Goal: Task Accomplishment & Management: Complete application form

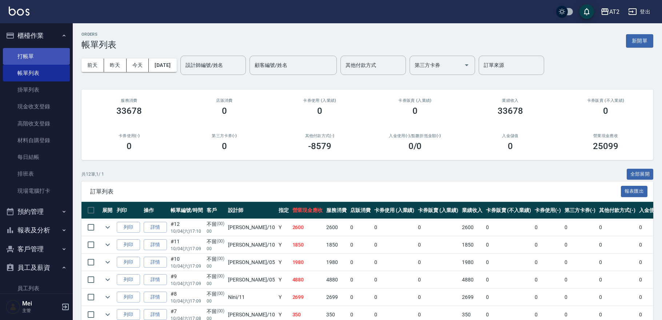
scroll to position [142, 0]
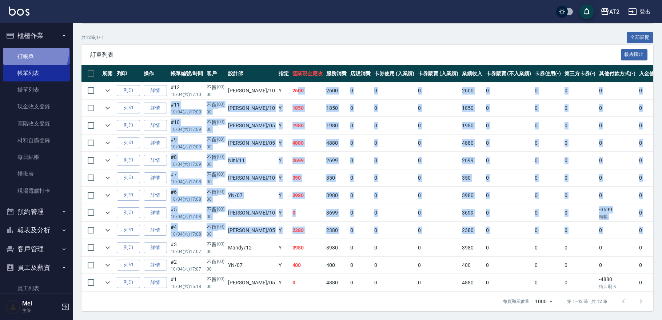
click at [22, 50] on link "打帳單" at bounding box center [36, 56] width 67 height 17
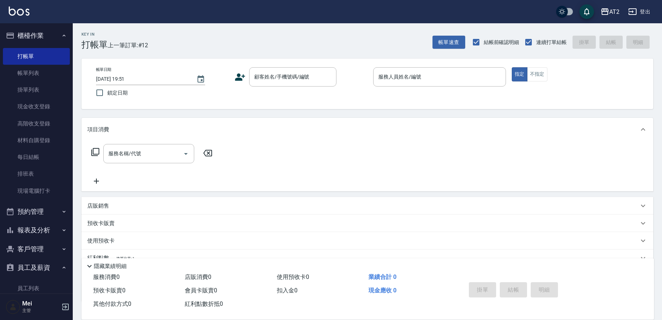
click at [298, 66] on div "帳單日期 2025/10/04 19:51 鎖定日期 顧客姓名/手機號碼/編號 顧客姓名/手機號碼/編號 服務人員姓名/編號 服務人員姓名/編號 指定 不指定" at bounding box center [367, 84] width 572 height 51
click at [294, 73] on input "顧客姓名/手機號碼/編號" at bounding box center [287, 77] width 70 height 13
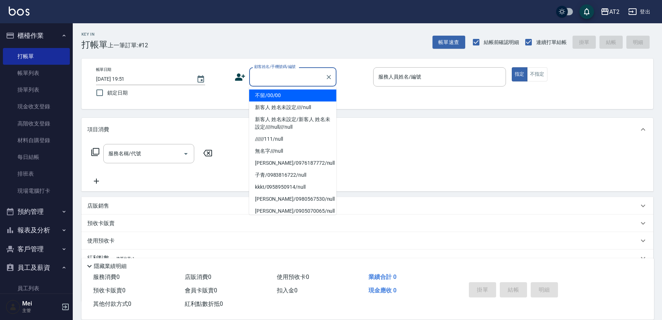
click at [284, 96] on li "不留/00/00" at bounding box center [292, 95] width 87 height 12
type input "不留/00/00"
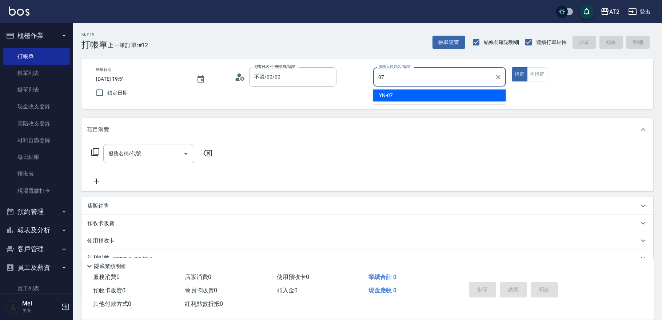
type input "YN-07"
type button "true"
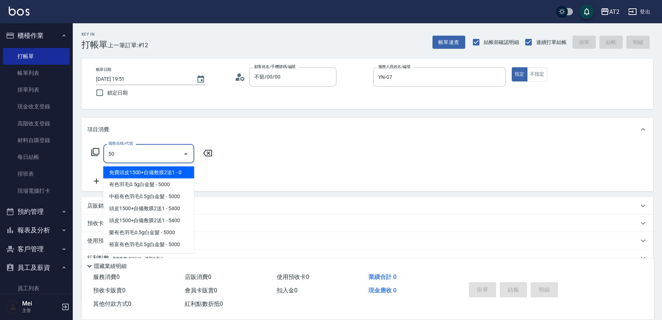
type input "501"
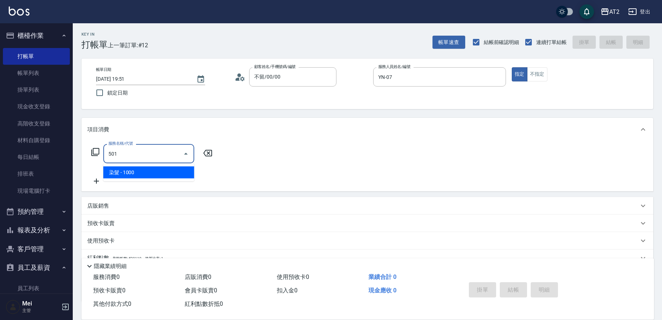
type input "100"
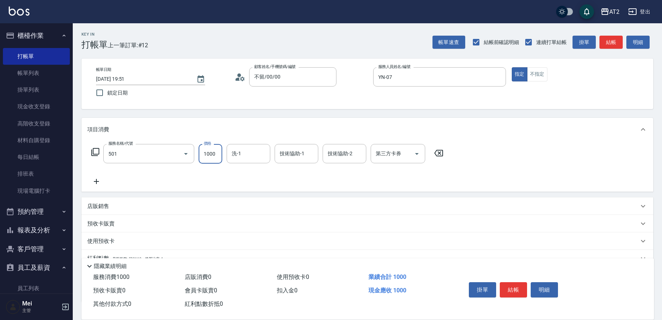
type input "染髮(501)"
type input "0"
type input "19"
type input "10"
type input "198"
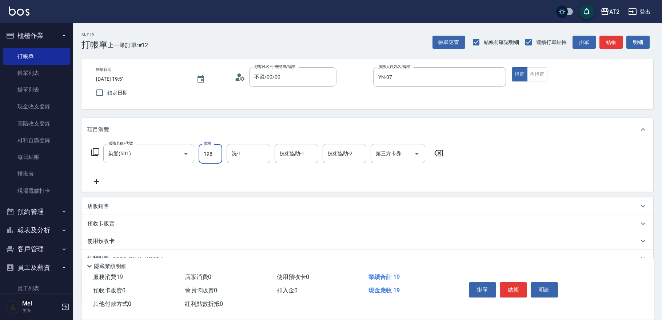
type input "190"
type input "1980"
type input "軒軒-42"
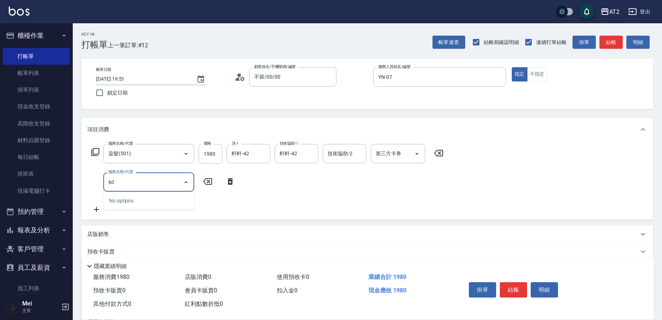
type input "601"
type input "290"
type input "自備護髮(601)"
type input "190"
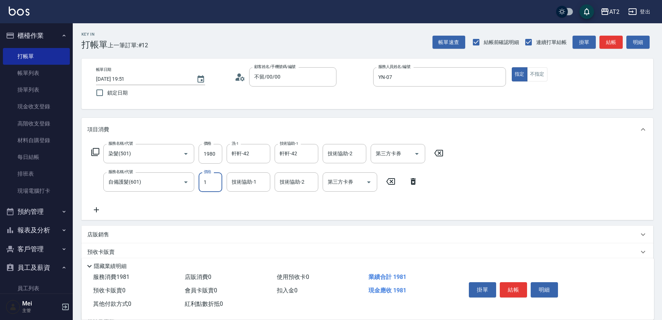
type input "15"
type input "210"
type input "1500"
type input "340"
type input "軒軒-42"
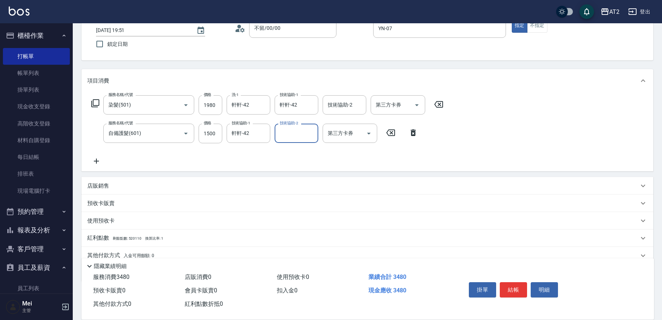
scroll to position [79, 0]
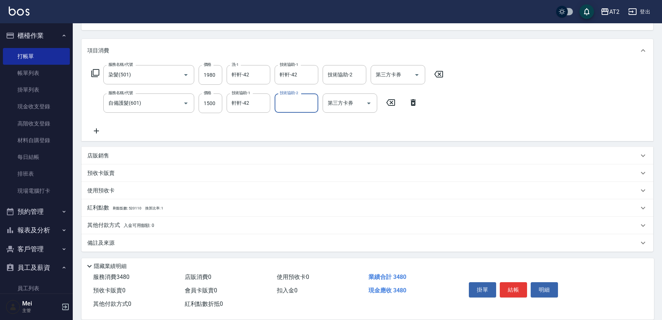
click at [132, 229] on p "其他付款方式 入金可用餘額: 0" at bounding box center [120, 226] width 67 height 8
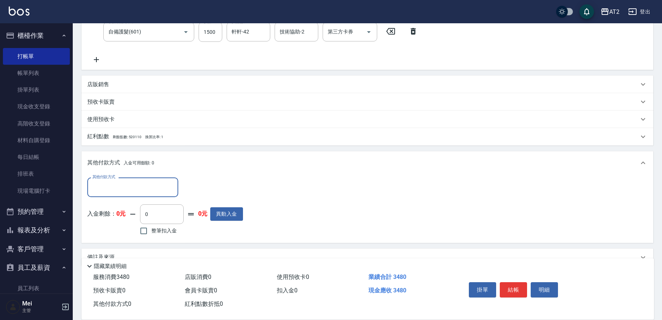
scroll to position [164, 0]
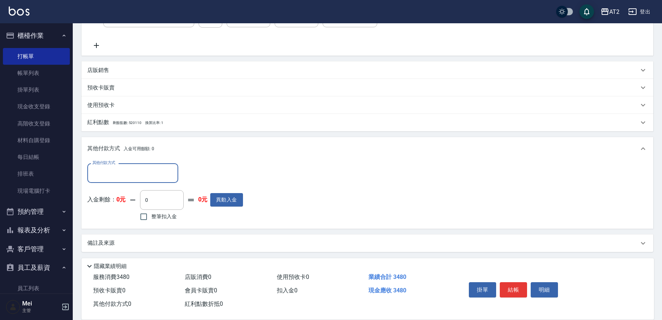
click at [138, 174] on input "其他付款方式" at bounding box center [133, 173] width 84 height 13
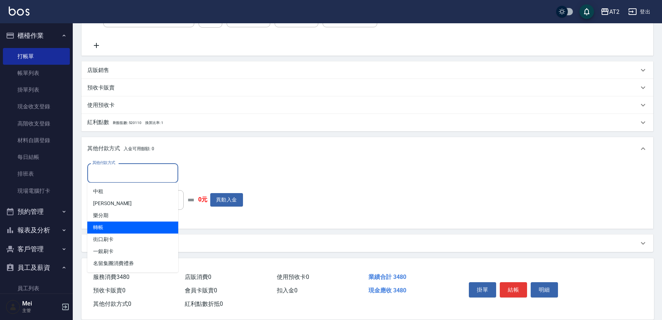
click at [126, 228] on span "轉帳" at bounding box center [132, 228] width 91 height 12
type input "轉帳"
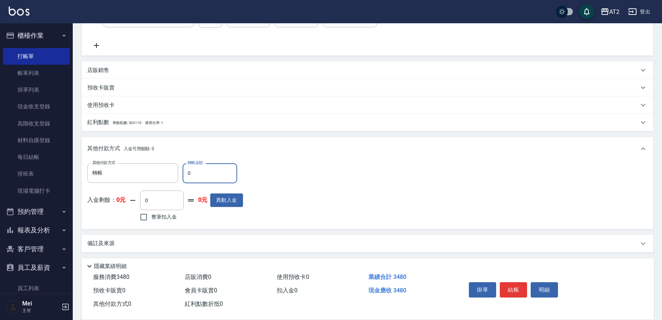
click at [208, 173] on input "0" at bounding box center [210, 173] width 55 height 20
type input "34"
type input "310"
type input "348"
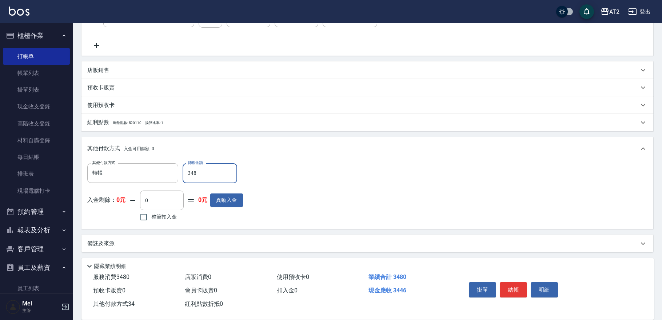
type input "0"
type input "3480"
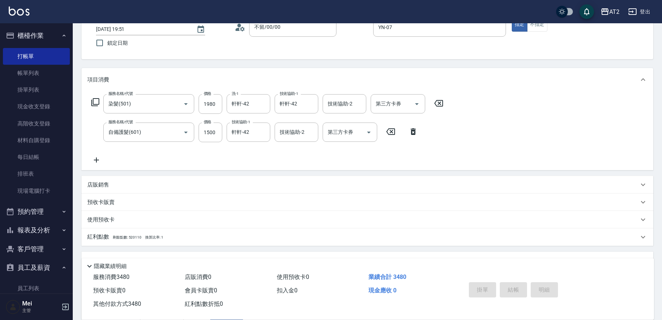
scroll to position [0, 0]
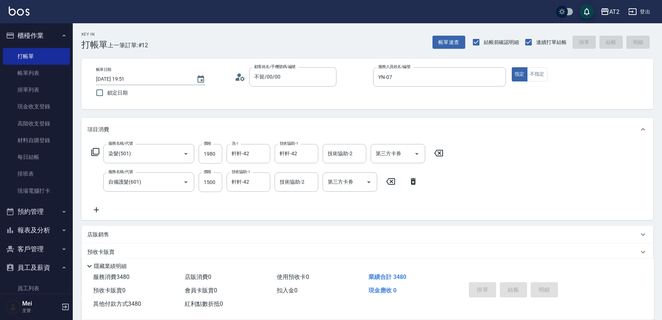
type input "2025/10/04 19:52"
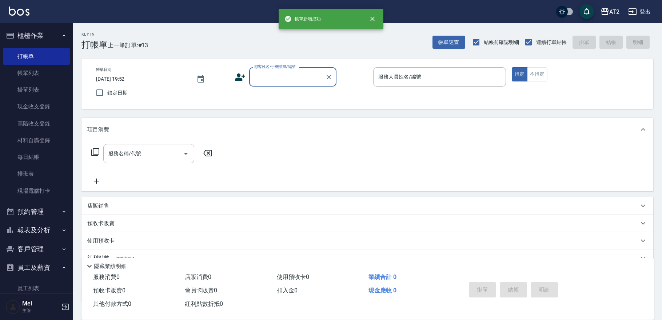
click at [292, 77] on input "顧客姓名/手機號碼/編號" at bounding box center [287, 77] width 70 height 13
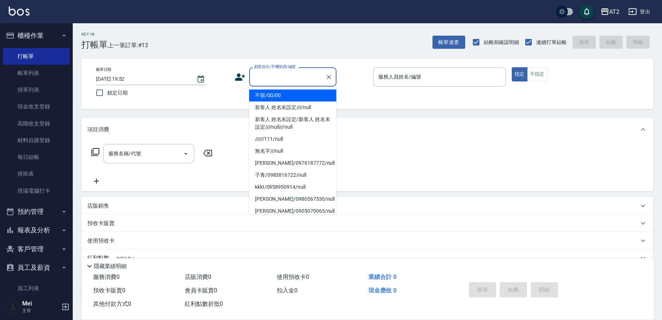
click at [294, 95] on li "不留/00/00" at bounding box center [292, 95] width 87 height 12
type input "不留/00/00"
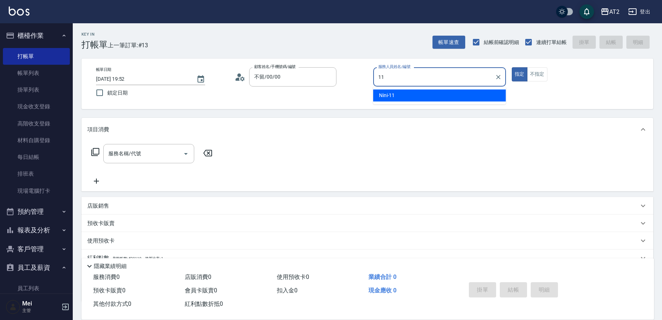
type input "Nini-11"
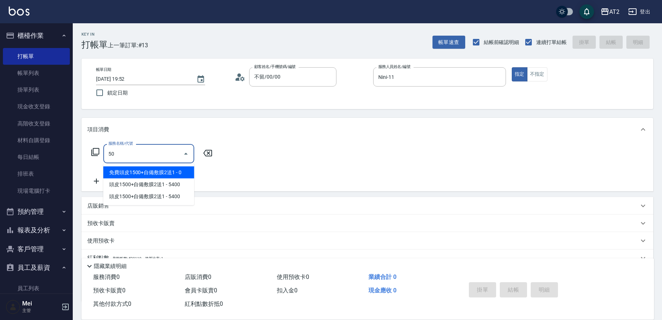
type input "501"
type input "100"
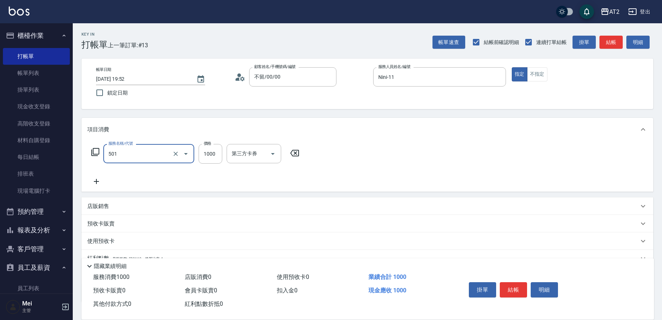
type input "染髮(501)"
type input "0"
type input "239"
type input "230"
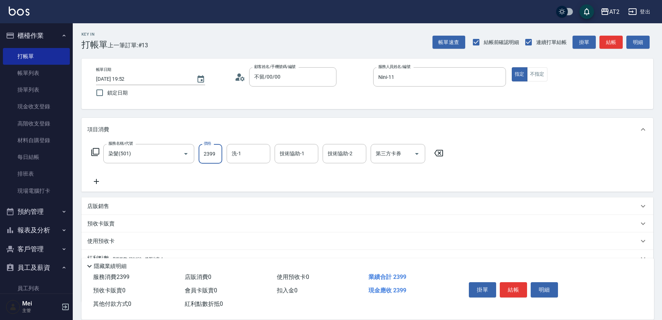
type input "2399"
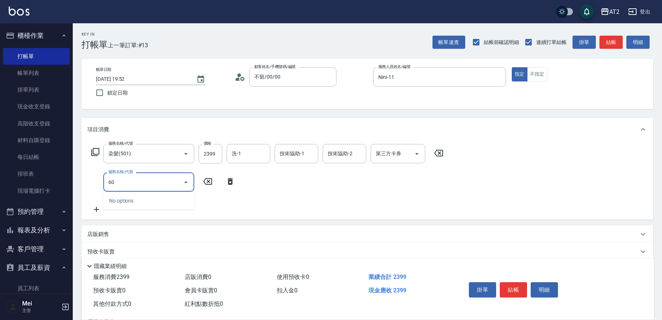
type input "601"
type input "330"
type input "自備護髮(601)"
type input "240"
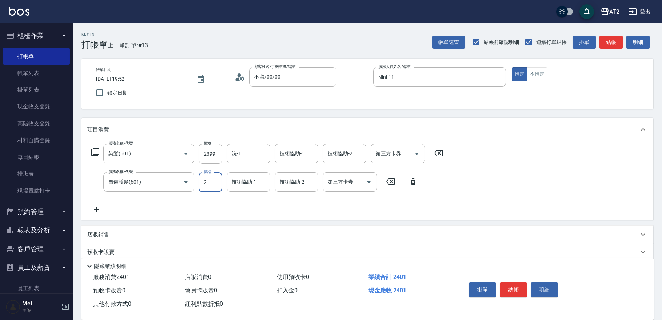
type input "20"
type input "250"
type input "200"
type input "430"
type input "2000"
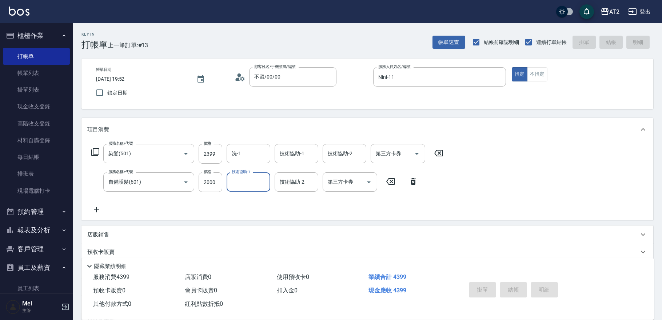
type input "0"
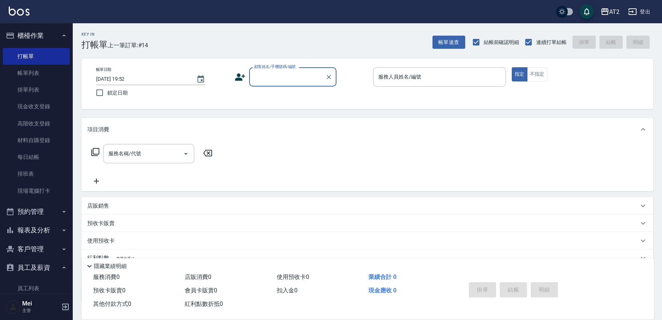
click at [307, 77] on input "顧客姓名/手機號碼/編號" at bounding box center [287, 77] width 70 height 13
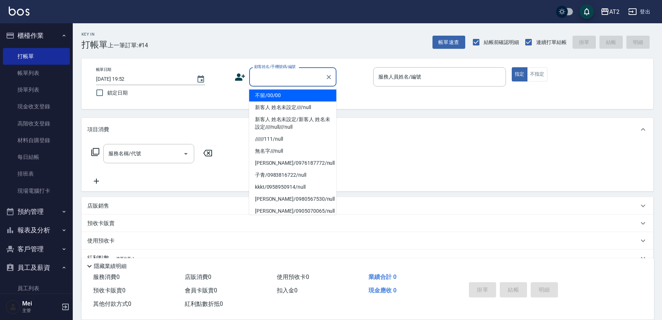
click at [298, 101] on li "不留/00/00" at bounding box center [292, 95] width 87 height 12
type input "不留/00/00"
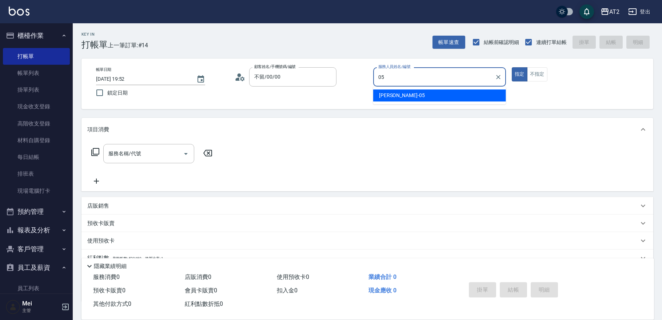
type input "Rebecca-05"
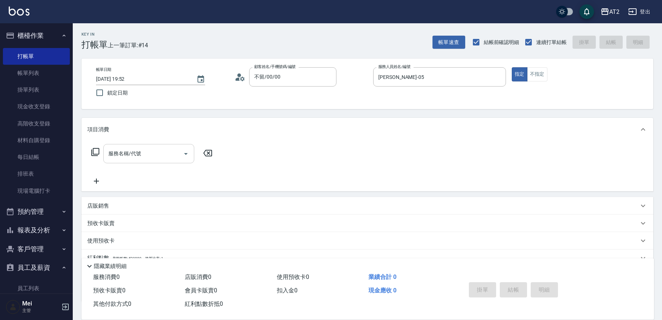
click at [150, 157] on input "服務名稱/代號" at bounding box center [143, 153] width 73 height 13
type input "712"
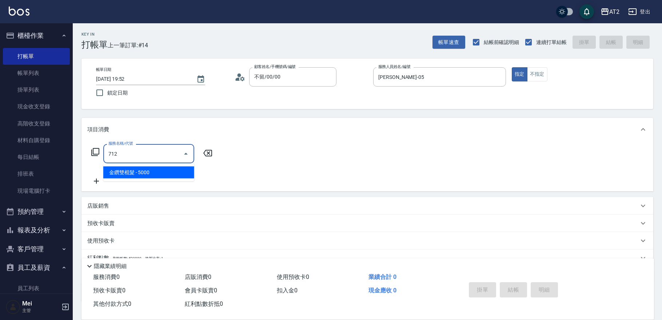
type input "500"
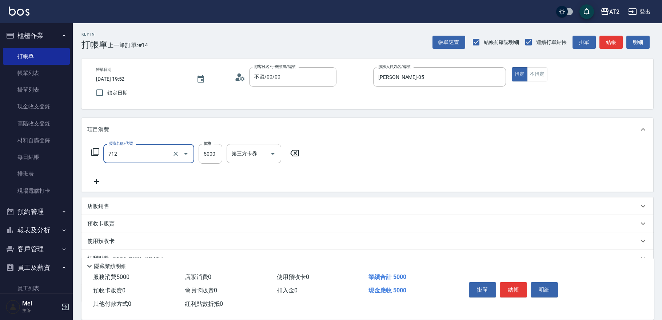
type input "金鑽雙棍髮(712)"
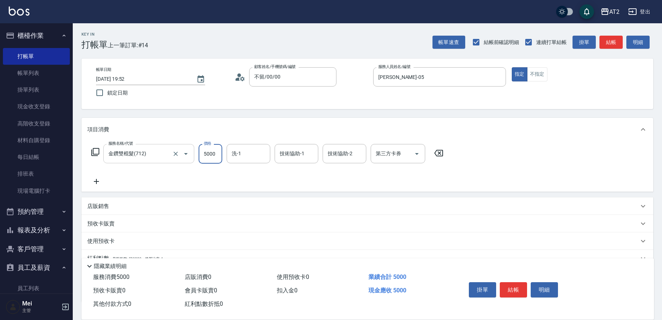
type input "0"
type input "45"
type input "40"
type input "456"
type input "450"
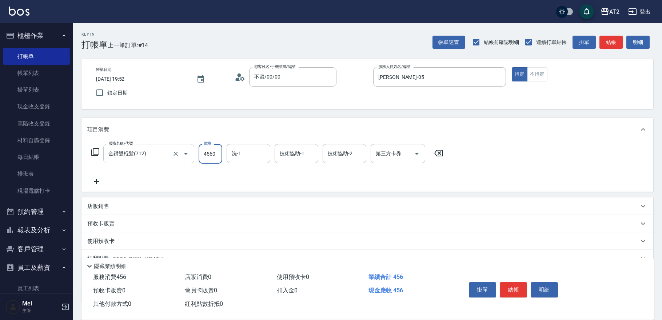
type input "4560"
type input "小馨-43"
type input "紫涵-32"
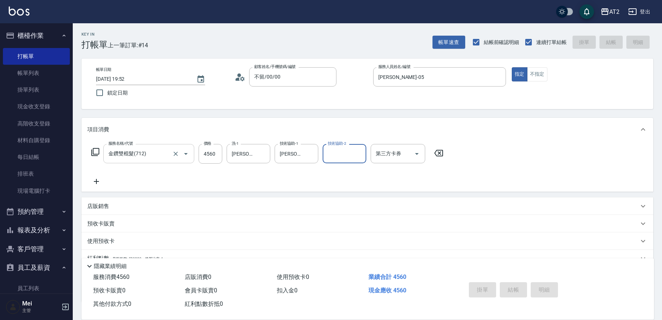
type input "2025/10/04 19:54"
type input "0"
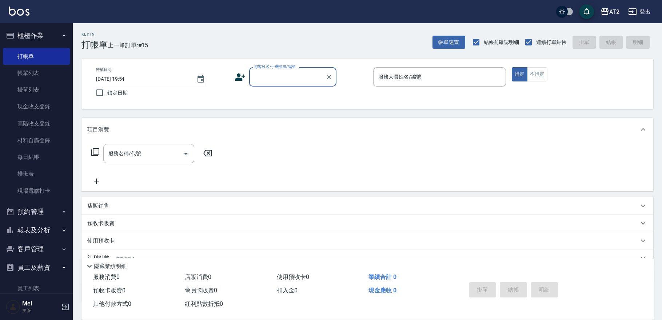
click at [33, 231] on button "報表及分析" at bounding box center [36, 230] width 67 height 19
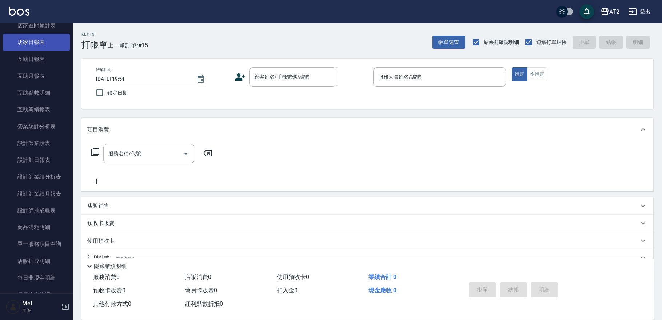
click at [31, 44] on link "店家日報表" at bounding box center [36, 42] width 67 height 17
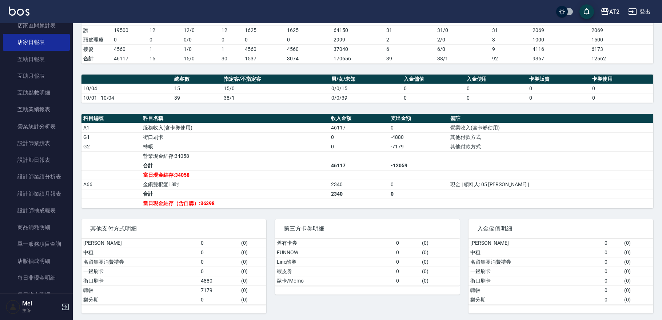
scroll to position [141, 0]
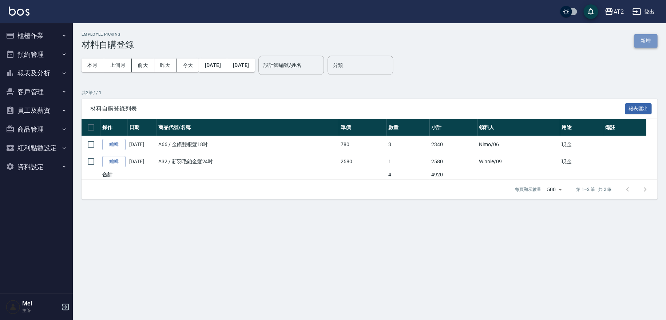
click at [646, 43] on button "新增" at bounding box center [645, 40] width 23 height 13
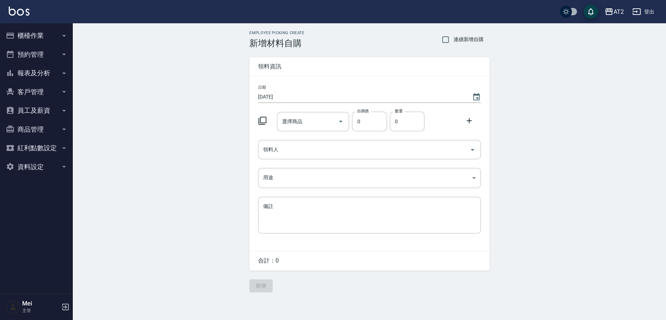
click at [479, 39] on span "連續新增自購" at bounding box center [468, 40] width 31 height 8
click at [453, 39] on input "連續新增自購" at bounding box center [445, 39] width 15 height 15
checkbox input "true"
click at [295, 116] on input "選擇商品" at bounding box center [307, 121] width 55 height 13
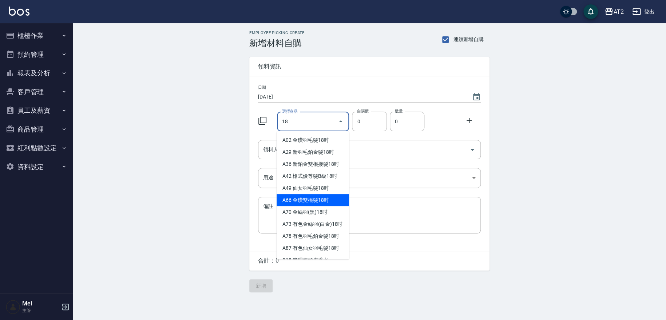
click at [293, 197] on li "A66 金鑽雙棍髮18吋" at bounding box center [312, 200] width 72 height 12
type input "金鑽雙棍髮18吋"
type input "780"
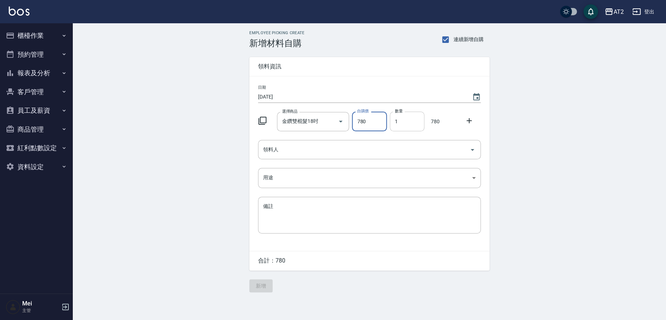
click at [405, 123] on input "1" at bounding box center [407, 122] width 35 height 20
drag, startPoint x: 405, startPoint y: 123, endPoint x: 381, endPoint y: 123, distance: 24.7
click at [381, 123] on div "選擇商品 金鑽雙棍髮18吋 選擇商品 自購價 780 自購價 數量 1 數量 780" at bounding box center [368, 120] width 226 height 23
type input "3"
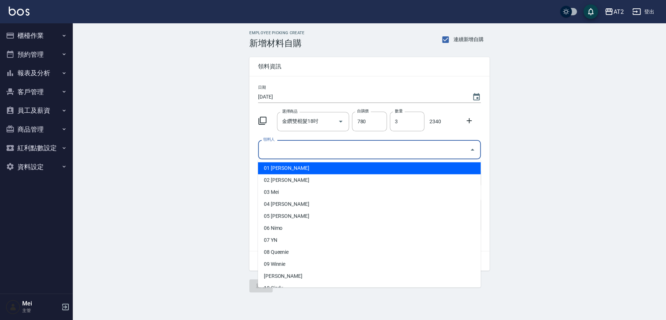
click at [385, 150] on input "領料人" at bounding box center [363, 149] width 205 height 13
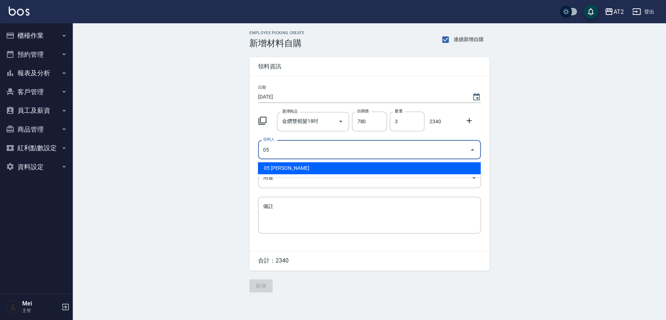
type input "05 [PERSON_NAME]"
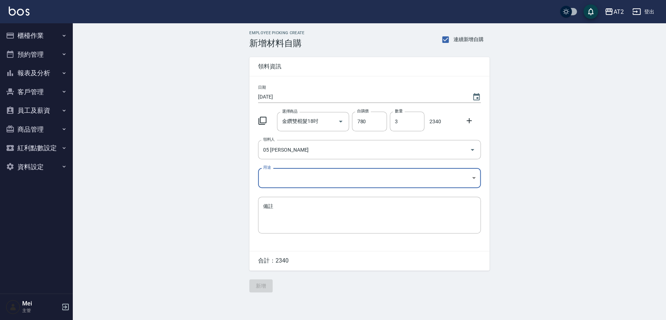
click at [379, 179] on body "AT2 登出 櫃檯作業 打帳單 帳單列表 掛單列表 現金收支登錄 高階收支登錄 材料自購登錄 每日結帳 排班表 現場電腦打卡 預約管理 預約管理 單日預約紀錄…" at bounding box center [333, 160] width 666 height 320
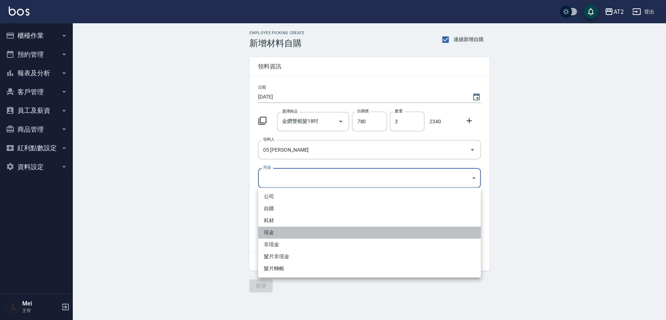
click at [289, 237] on li "現金" at bounding box center [369, 233] width 223 height 12
type input "現金"
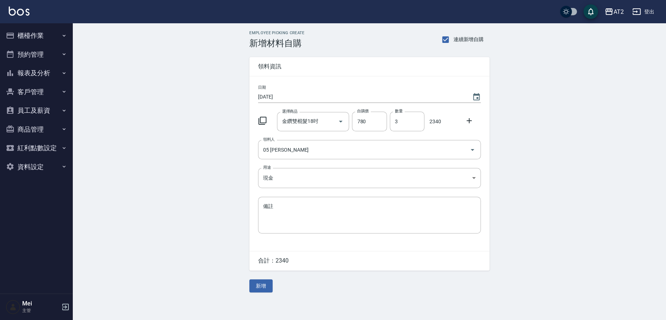
click at [186, 161] on div "Employee Picking Create 新增材料自購 連續新增自購 領料資訊 日期 [DATE] 選擇商品 金鑽雙棍髮18吋 選擇商品 自購價 780…" at bounding box center [369, 161] width 593 height 276
click at [254, 286] on button "新增" at bounding box center [260, 285] width 23 height 13
click at [164, 183] on div "Employee Picking Create 新增材料自購 連續新增自購 領料資訊 日期 2025/10/04 選擇商品 選擇商品 自購價 0 自購價 數量…" at bounding box center [369, 161] width 593 height 276
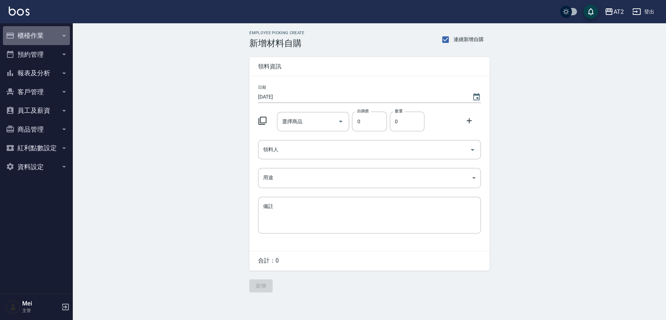
click at [39, 37] on button "櫃檯作業" at bounding box center [36, 35] width 67 height 19
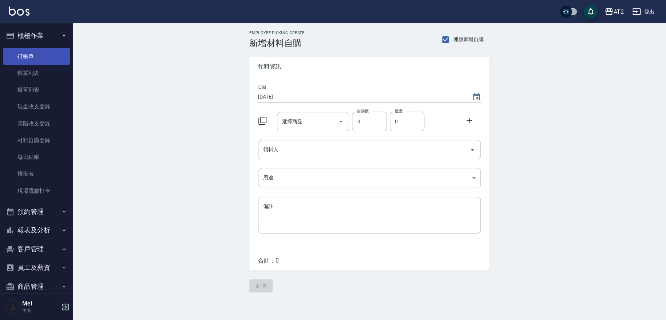
click at [46, 59] on link "打帳單" at bounding box center [36, 56] width 67 height 17
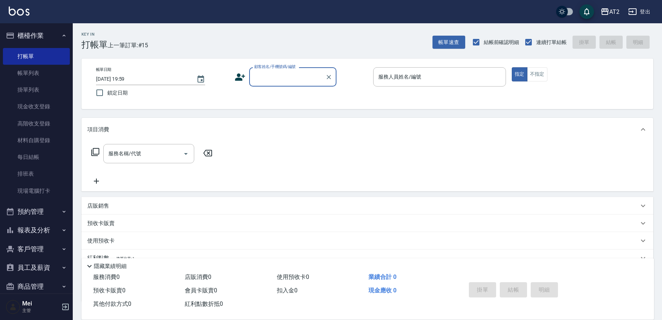
click at [295, 72] on input "顧客姓名/手機號碼/編號" at bounding box center [287, 77] width 70 height 13
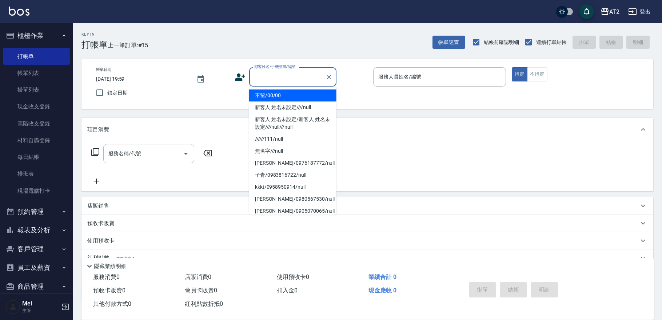
click at [295, 96] on li "不留/00/00" at bounding box center [292, 95] width 87 height 12
type input "不留/00/00"
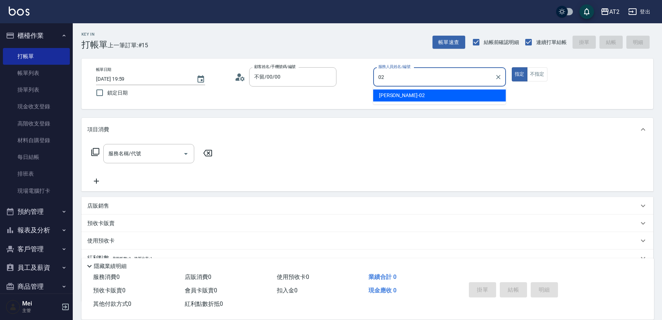
type input "02"
type button "true"
type input "Morgan-02"
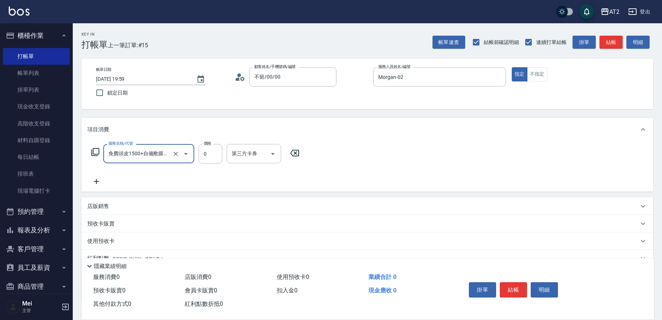
type input "免費頭皮1500+自備敷膜2送1(116)"
click at [176, 154] on icon "Clear" at bounding box center [176, 154] width 4 height 4
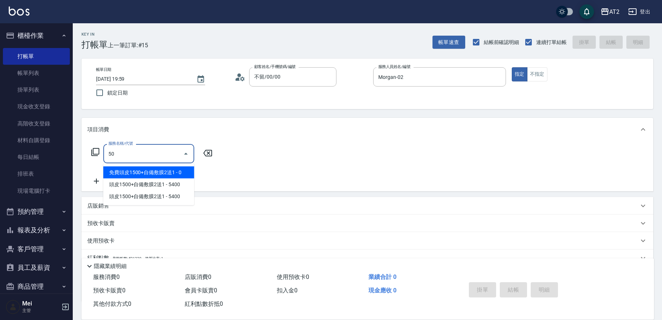
type input "501"
type input "100"
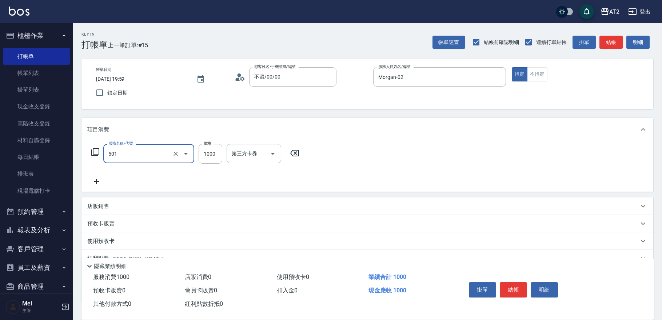
type input "染髮(501)"
type input "0"
type input "25"
type input "20"
type input "250"
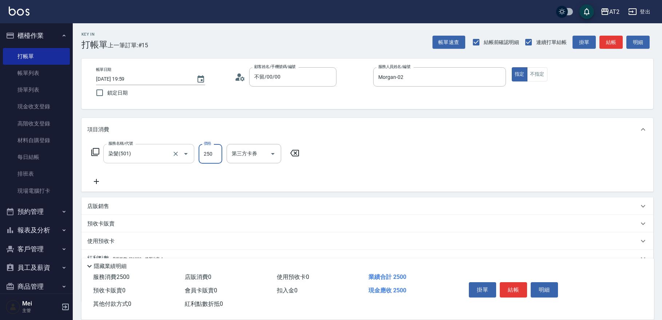
type input "250"
type input "2500"
type input "小安-30"
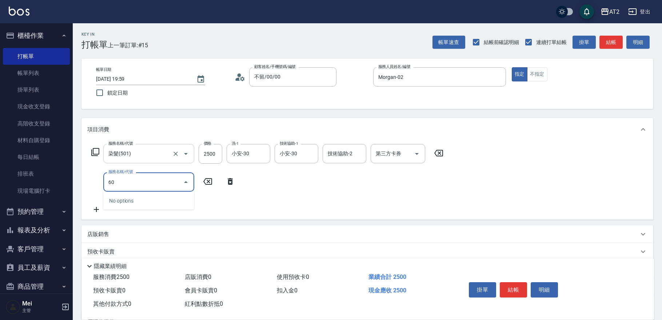
type input "601"
type input "350"
type input "自備護髮(601)"
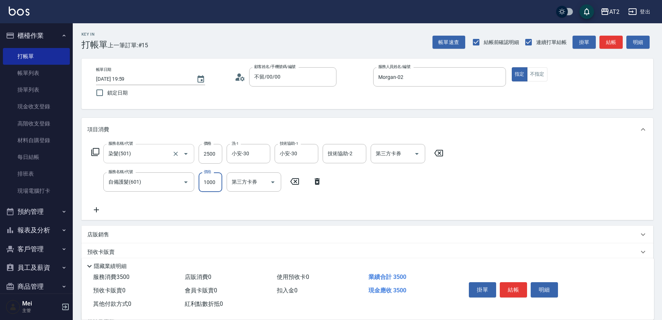
type input "250"
type input "20"
type input "270"
type input "200"
type input "450"
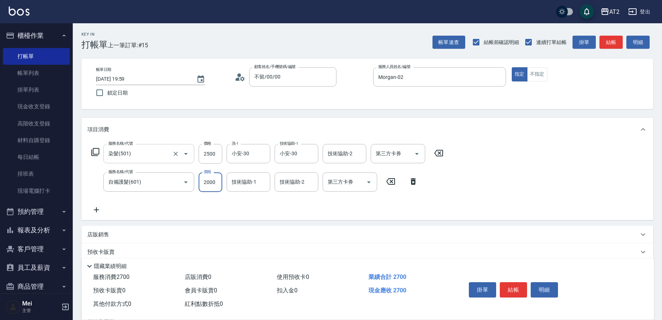
type input "2000"
type input "小安-30"
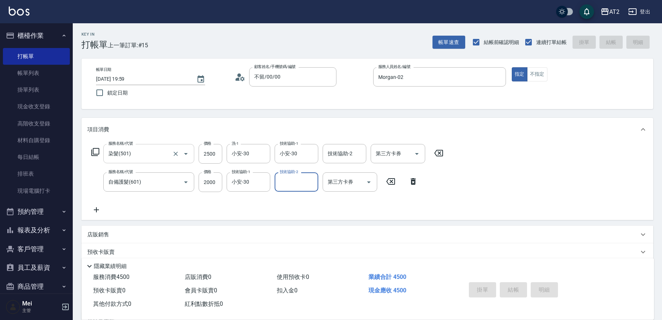
type input "2025/10/04 20:00"
type input "0"
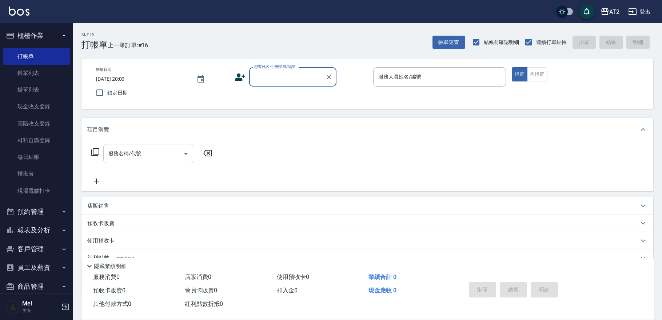
click at [289, 76] on input "顧客姓名/手機號碼/編號" at bounding box center [287, 77] width 70 height 13
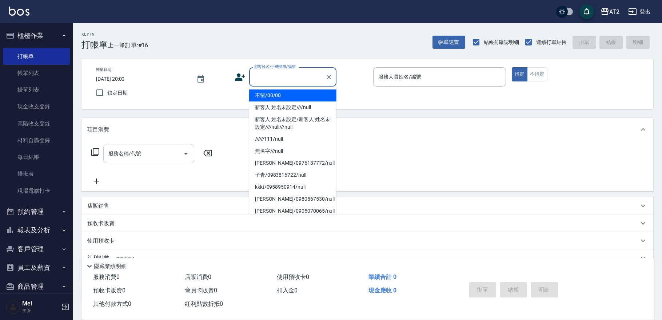
click at [287, 93] on li "不留/00/00" at bounding box center [292, 95] width 87 height 12
type input "不留/00/00"
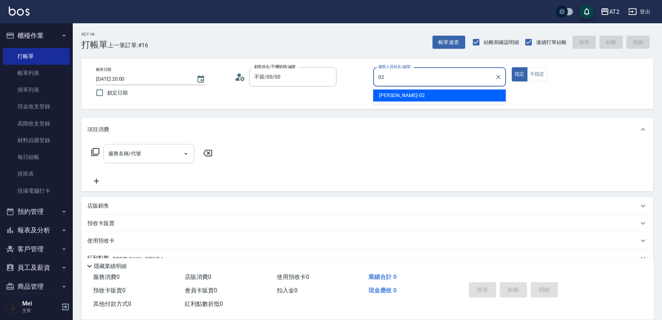
type input "Morgan-02"
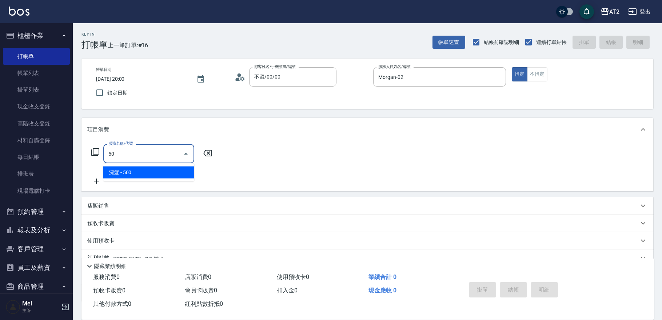
type input "502"
type input "50"
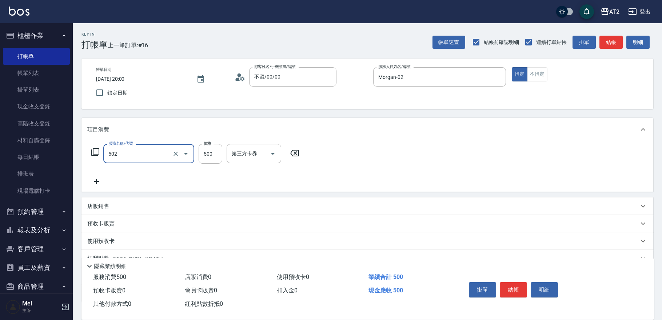
type input "漂髮(502)"
type input "0"
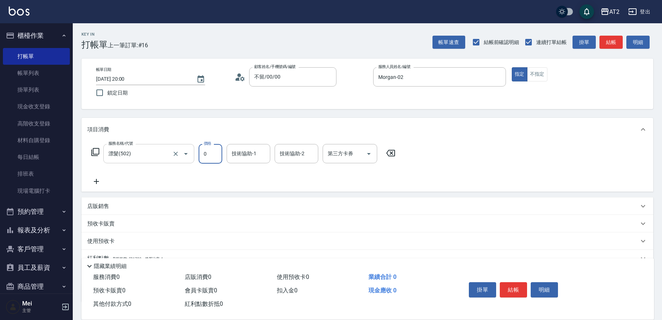
type input "0"
type input "小安-30"
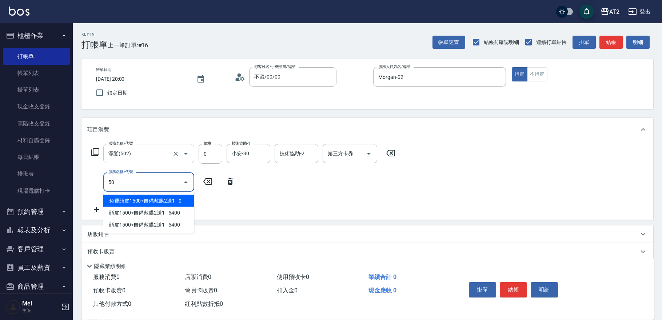
type input "501"
type input "100"
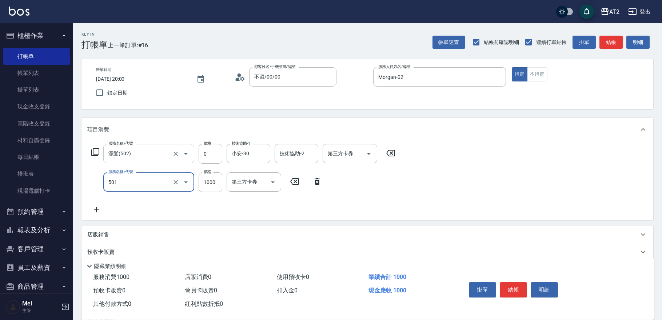
type input "染髮(501)"
type input "0"
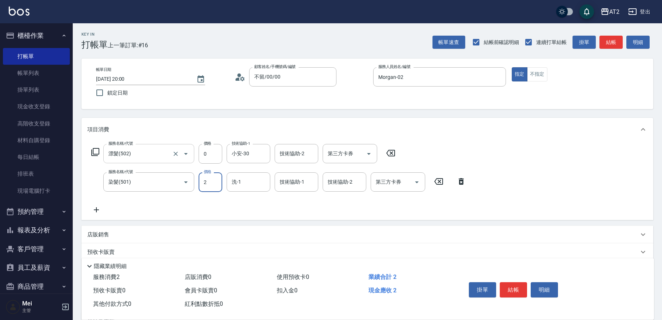
type input "25"
type input "20"
type input "250"
type input "2500"
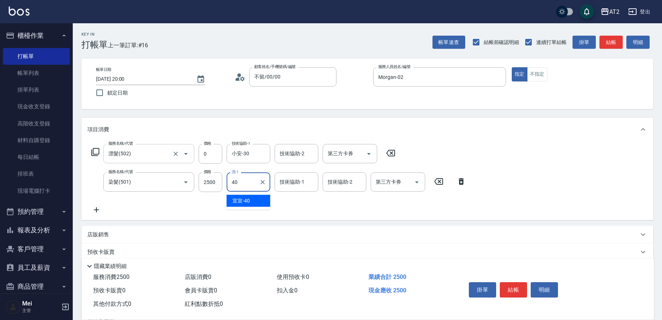
type input "宣宣-40"
type input "小安-30"
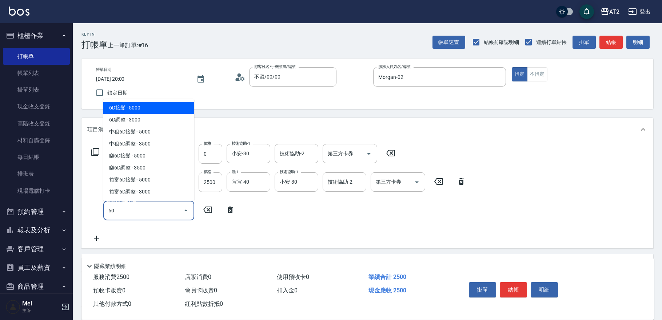
type input "601"
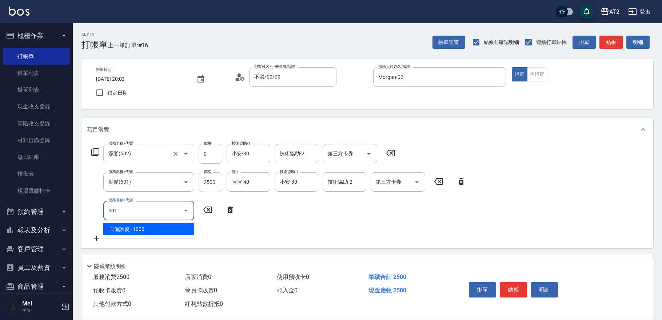
type input "350"
type input "自備護髮(601)"
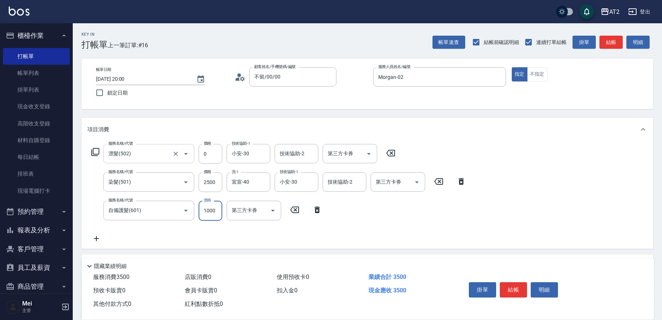
type input "250"
type input "25"
type input "270"
type input "250"
type input "500"
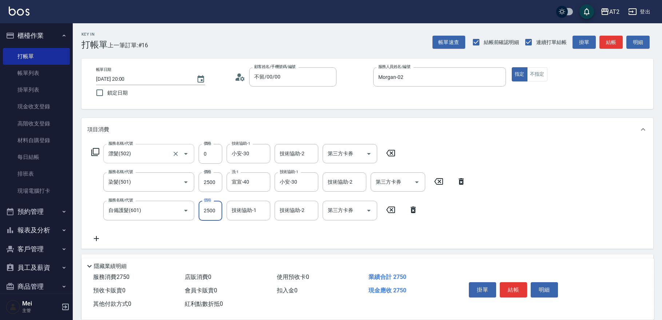
type input "2500"
type input "小安-30"
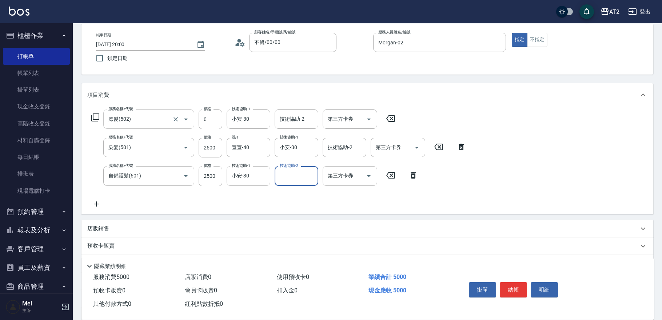
scroll to position [107, 0]
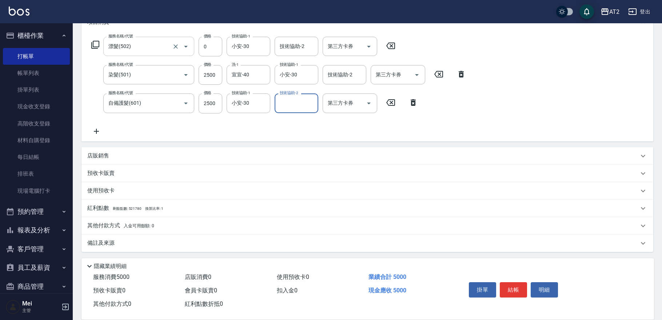
click at [130, 227] on span "入金可用餘額: 0" at bounding box center [139, 225] width 31 height 5
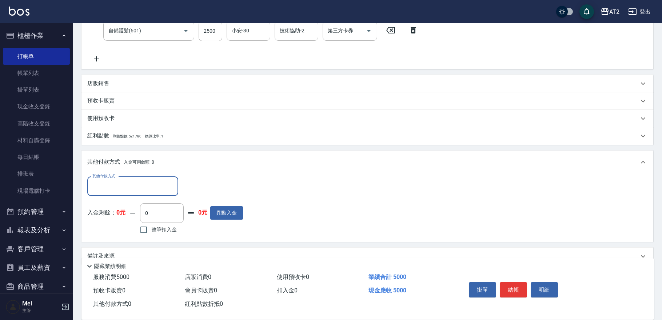
scroll to position [192, 0]
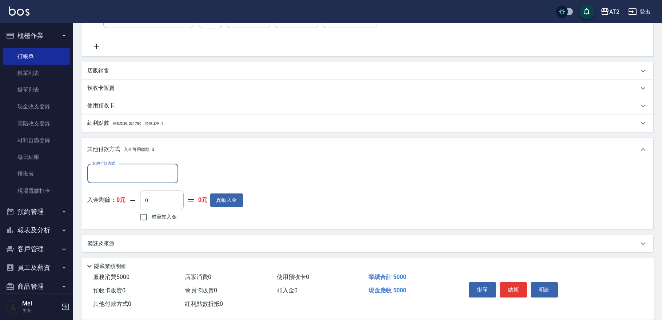
click at [128, 178] on input "其他付款方式" at bounding box center [133, 173] width 84 height 13
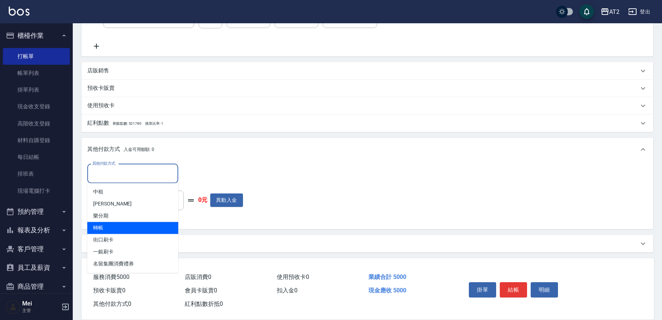
click at [126, 229] on span "轉帳" at bounding box center [132, 228] width 91 height 12
type input "轉帳"
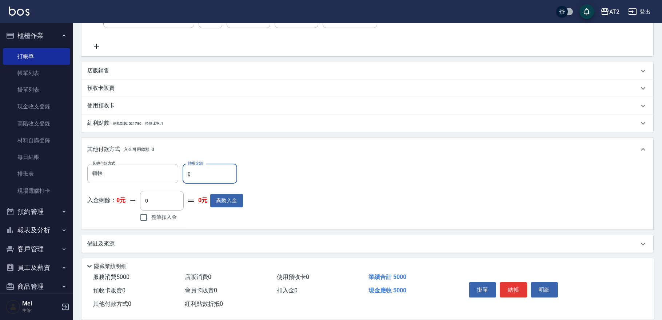
click at [205, 178] on input "0" at bounding box center [210, 174] width 55 height 20
type input "490"
type input "24"
type input "470"
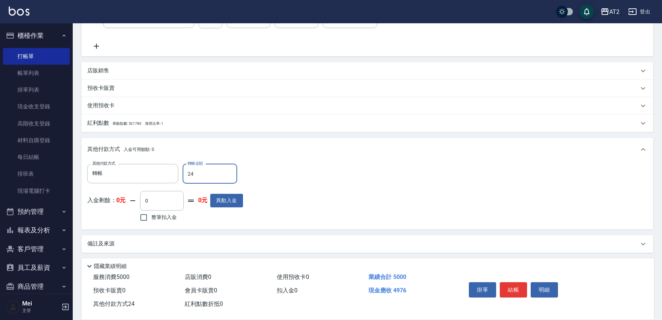
type input "240"
type input "260"
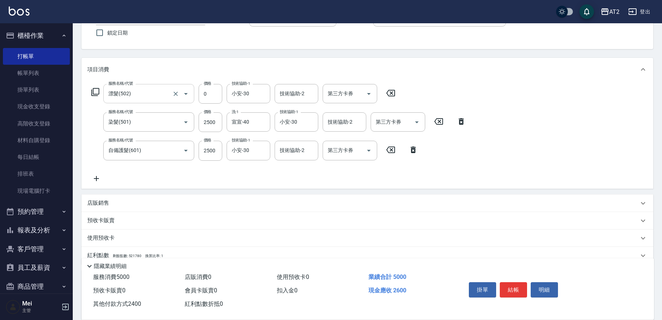
scroll to position [0, 0]
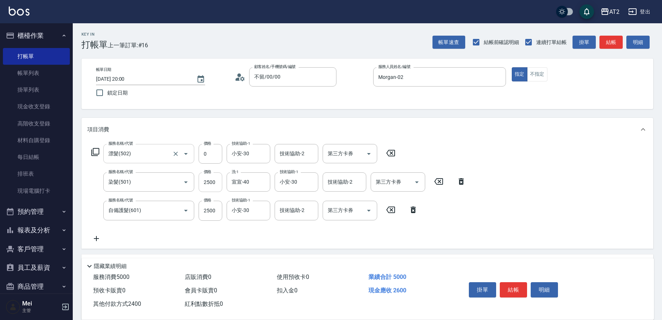
type input "2400"
click at [212, 184] on input "2500" at bounding box center [211, 182] width 24 height 20
type input "4"
type input "250"
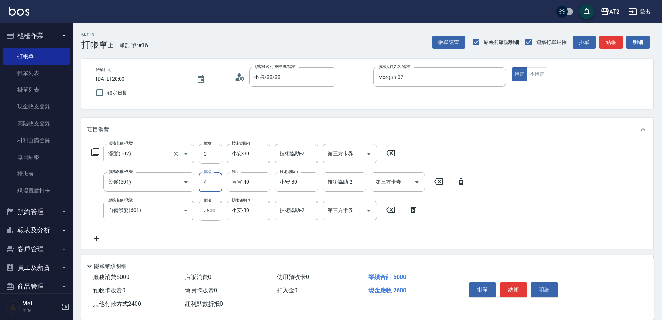
type input "0"
type input "490"
type input "290"
type input "4900"
type input "740"
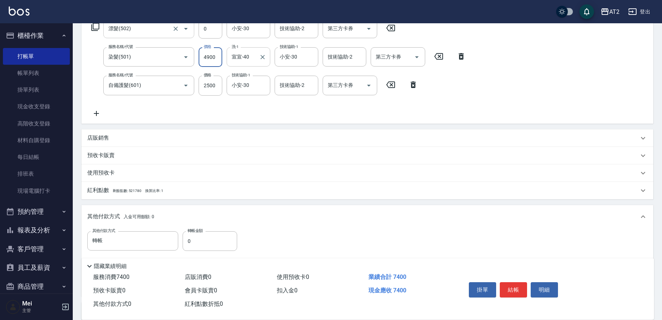
scroll to position [193, 0]
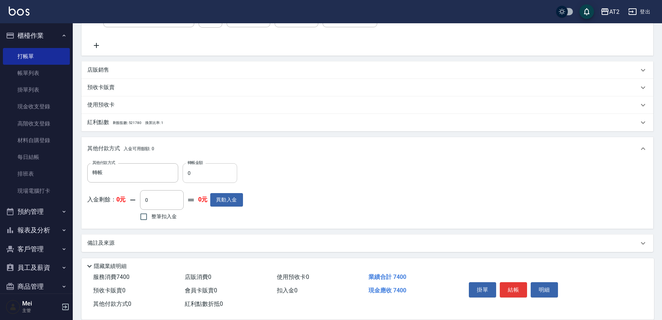
type input "4900"
click at [220, 180] on input "0" at bounding box center [210, 173] width 55 height 20
drag, startPoint x: 220, startPoint y: 180, endPoint x: 0, endPoint y: 179, distance: 220.1
click at [32, 181] on div "AT2 登出 櫃檯作業 打帳單 帳單列表 掛單列表 現金收支登錄 高階收支登錄 材料自購登錄 每日結帳 排班表 現場電腦打卡 預約管理 預約管理 單日預約紀錄…" at bounding box center [331, 64] width 662 height 514
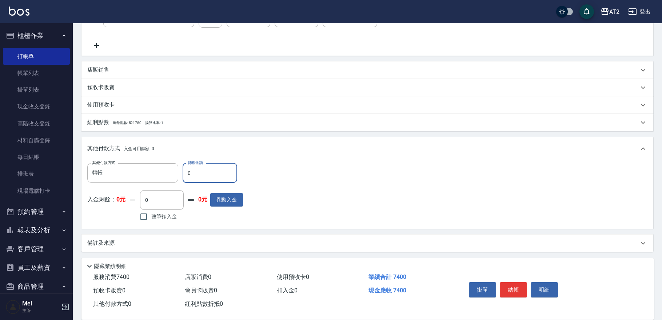
type input "2"
type input "730"
type input "240"
type input "500"
type input "2400"
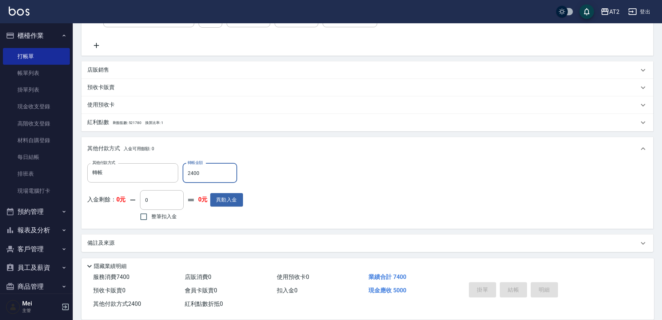
type input "0"
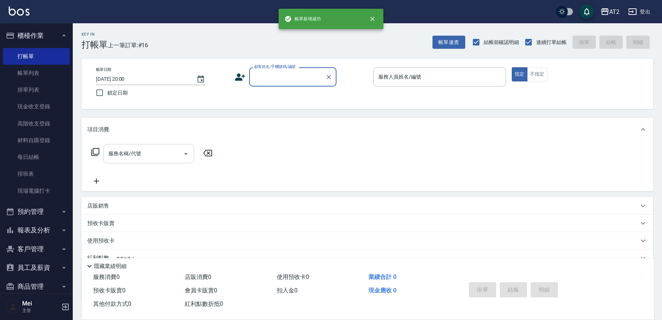
scroll to position [0, 0]
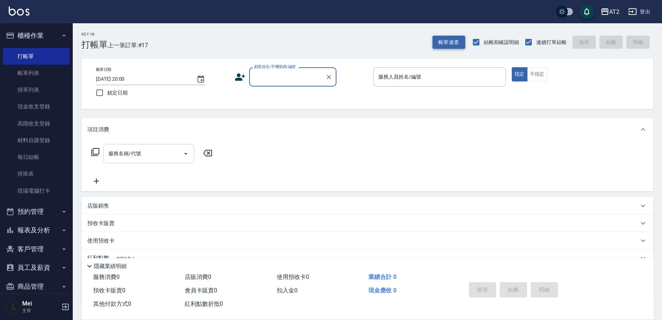
click at [445, 39] on button "帳單速查" at bounding box center [449, 42] width 33 height 13
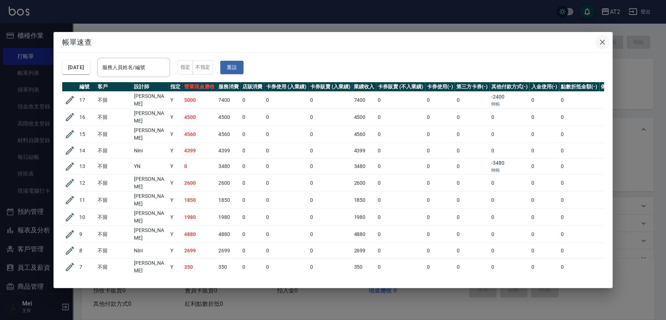
click at [597, 42] on button "button" at bounding box center [602, 42] width 15 height 15
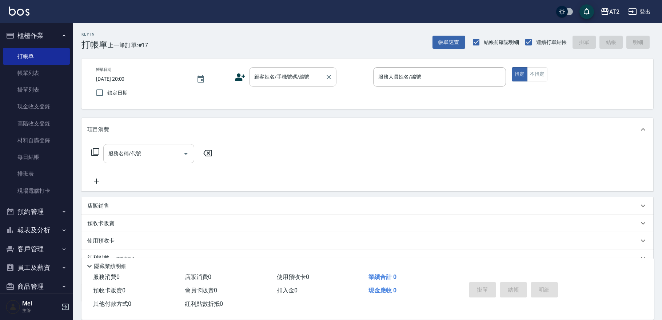
click at [274, 76] on input "顧客姓名/手機號碼/編號" at bounding box center [287, 77] width 70 height 13
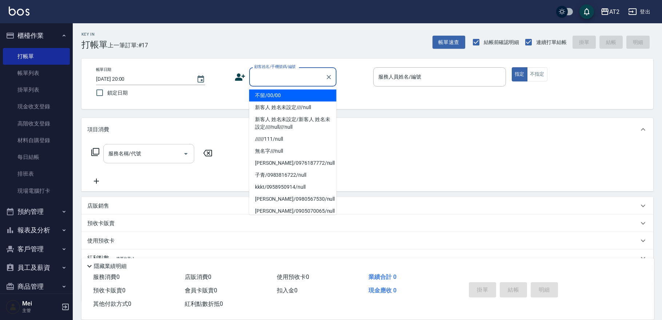
click at [278, 93] on li "不留/00/00" at bounding box center [292, 95] width 87 height 12
type input "不留/00/00"
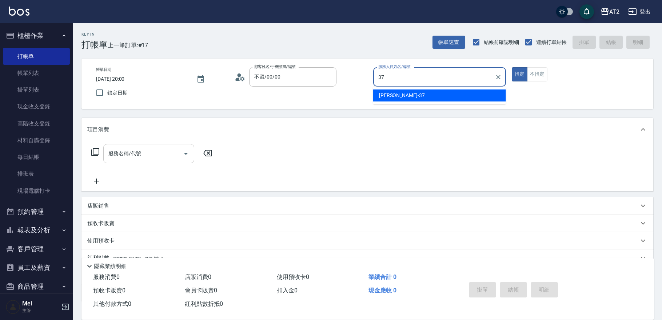
type input "小玥-37"
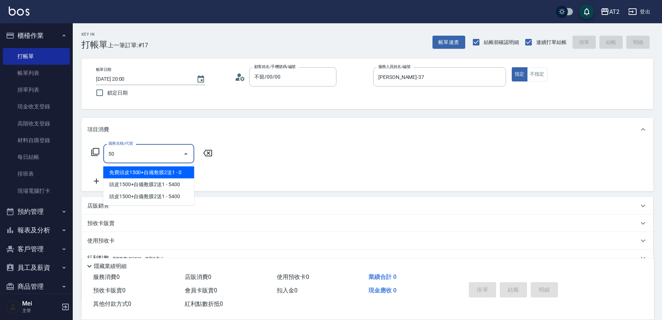
type input "501"
type input "100"
type input "染髮(501)"
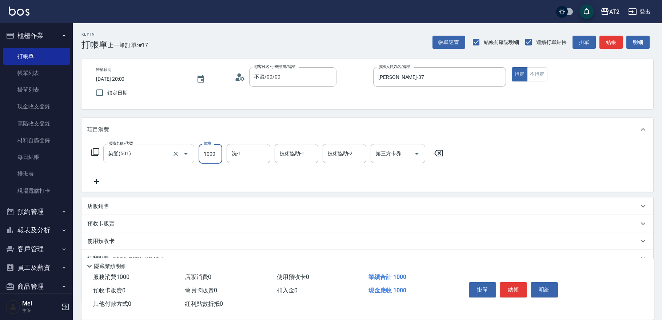
type input "0"
type input "19"
type input "10"
type input "199"
type input "190"
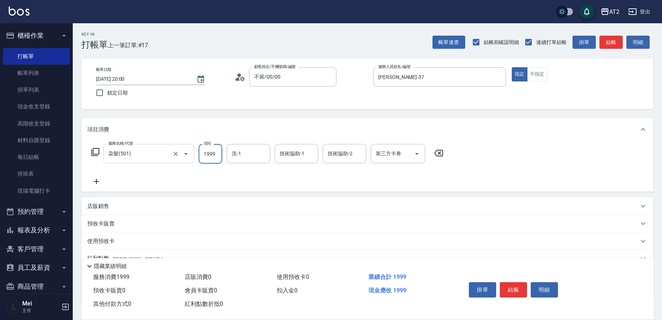
type input "1999"
type input "小妍-46"
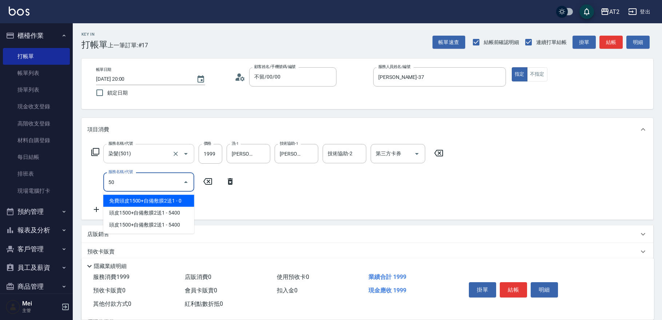
type input "502"
type input "240"
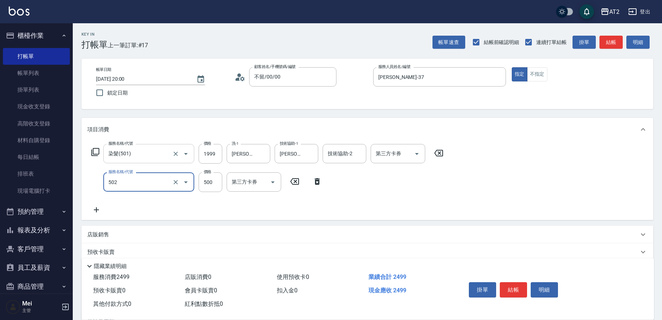
type input "漂髮(502)"
type input "190"
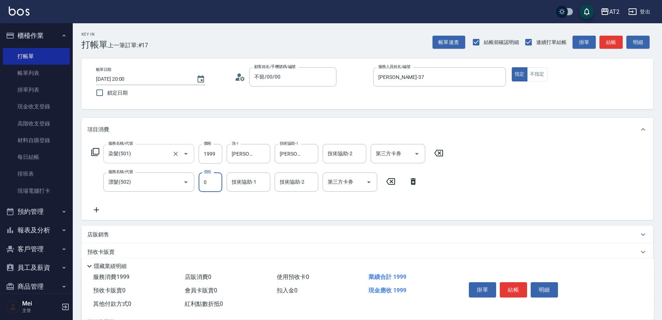
type input "0"
type input "小妍-46"
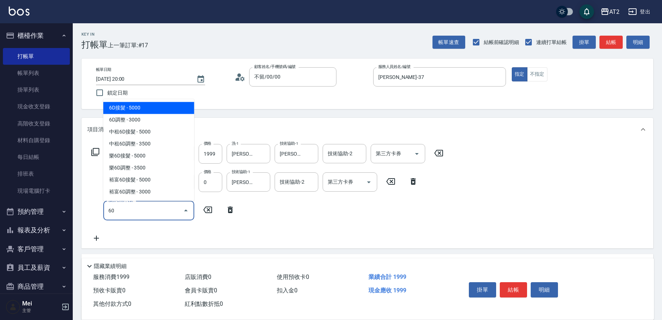
type input "601"
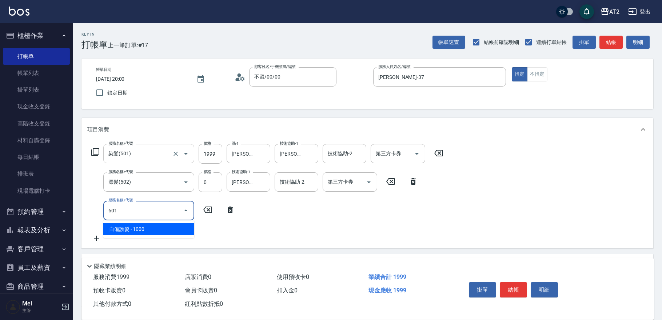
type input "290"
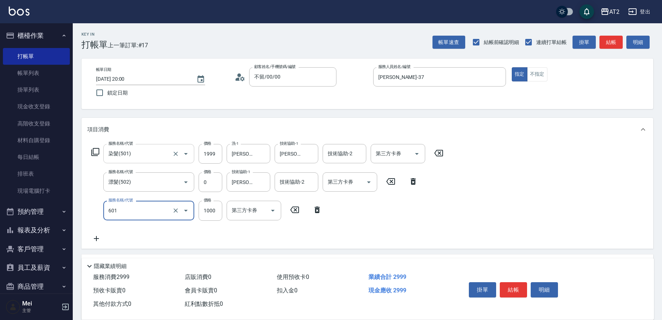
type input "自備護髮(601)"
type input "2"
type input "200"
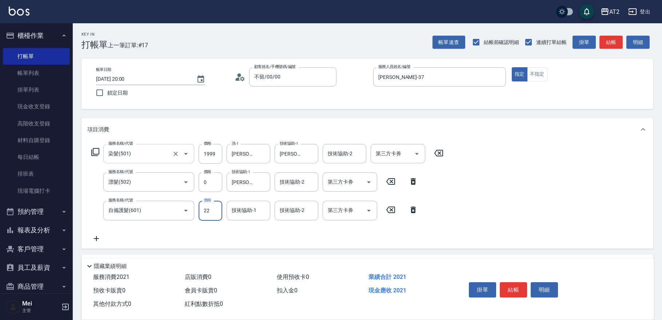
type input "225"
type input "420"
type input "2250"
type input "小妍-46"
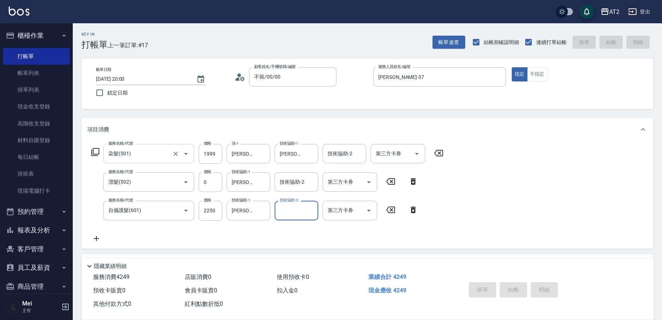
type input "2025/10/04 20:02"
type input "0"
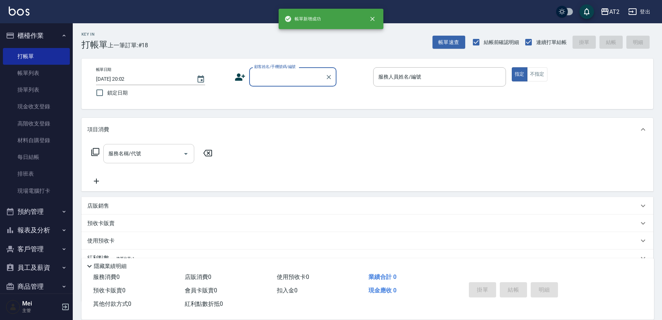
click at [298, 77] on input "顧客姓名/手機號碼/編號" at bounding box center [287, 77] width 70 height 13
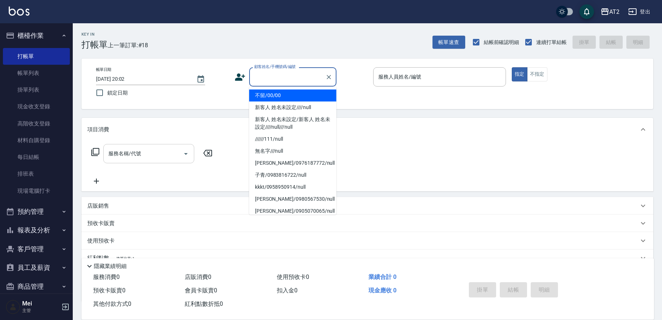
click at [295, 98] on li "不留/00/00" at bounding box center [292, 95] width 87 height 12
type input "不留/00/00"
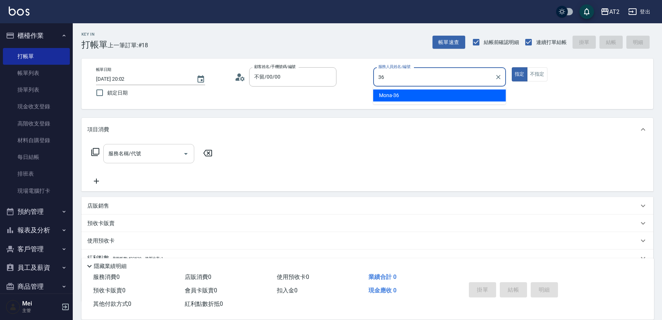
type input "Mona-36"
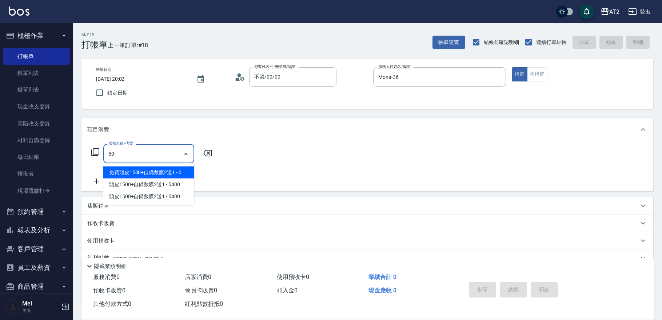
type input "501"
type input "100"
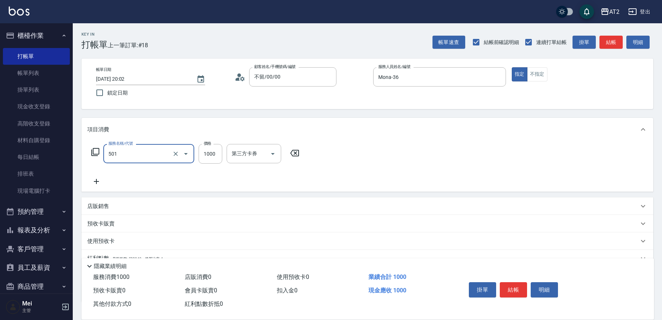
type input "染髮(501)"
type input "0"
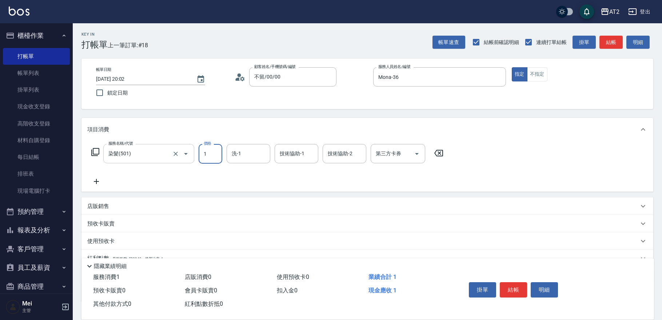
type input "19"
type input "10"
type input "199"
type input "190"
type input "1999"
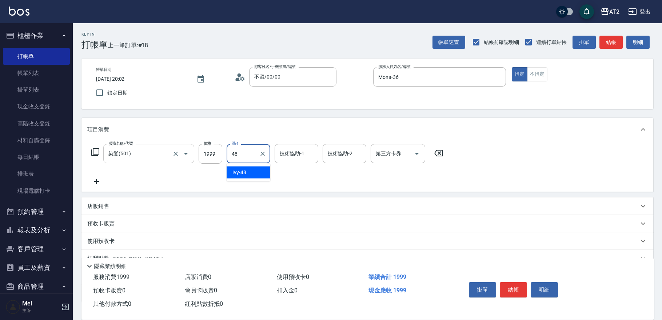
type input "Ivy-48"
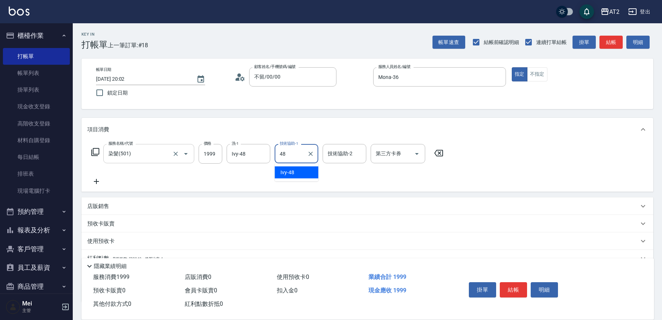
type input "Ivy-48"
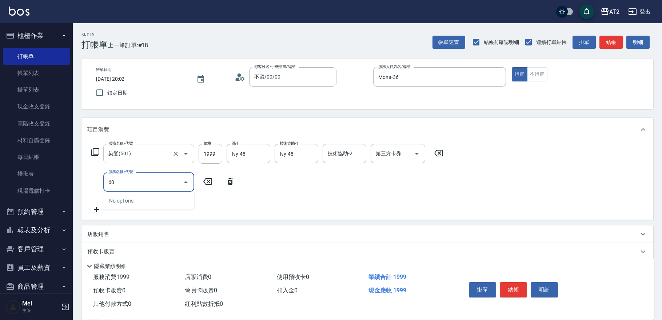
type input "601"
type input "190"
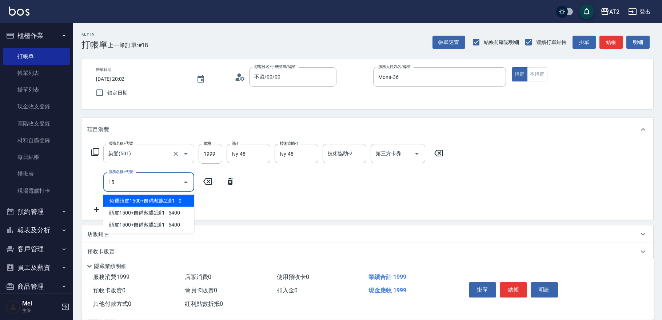
type input "1"
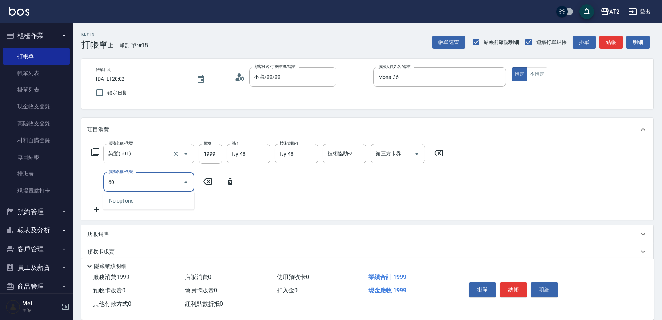
type input "601"
type input "290"
type input "自備護髮(601)"
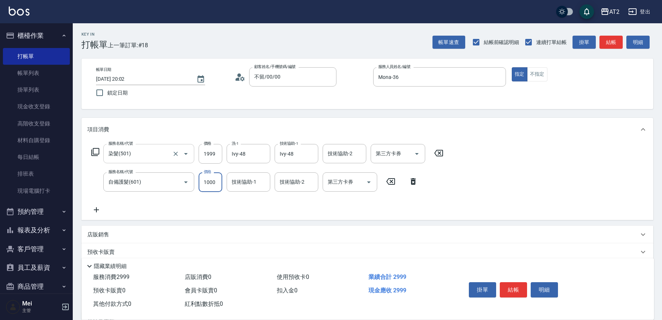
type input "200"
type input "15"
type input "210"
type input "150"
type input "340"
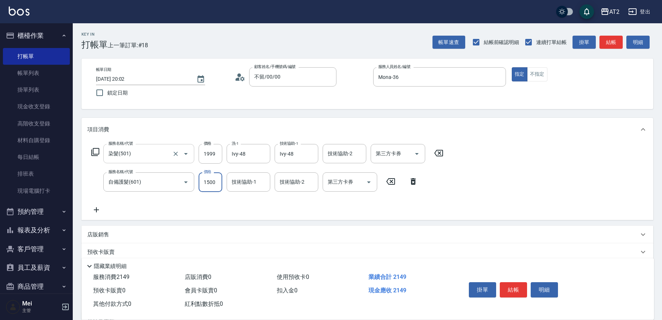
type input "1500"
type input "Ivy-48"
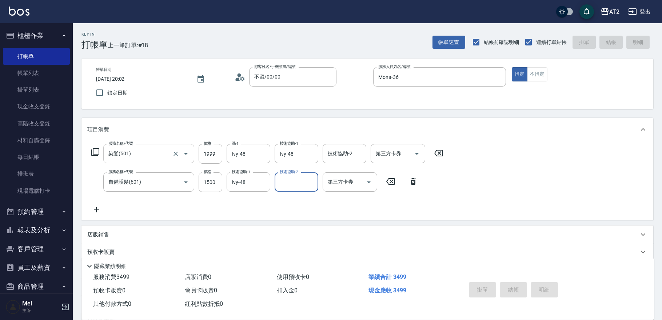
type input "2025/10/04 20:03"
type input "0"
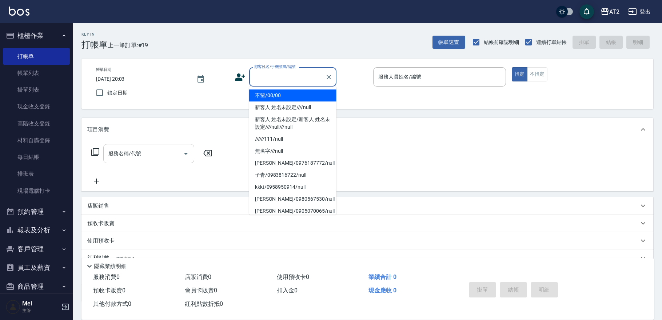
click at [299, 79] on input "顧客姓名/手機號碼/編號" at bounding box center [287, 77] width 70 height 13
click at [298, 95] on li "不留/00/00" at bounding box center [292, 95] width 87 height 12
type input "不留/00/00"
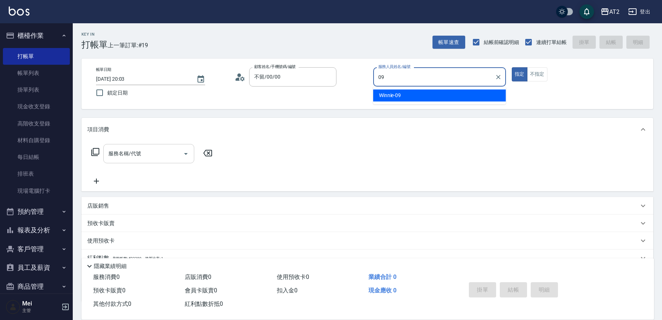
type input "Winnie-09"
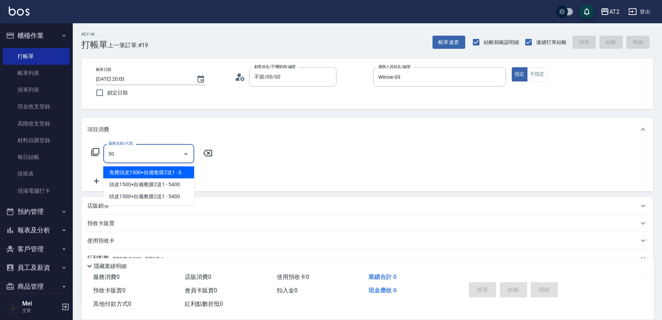
type input "501"
type input "100"
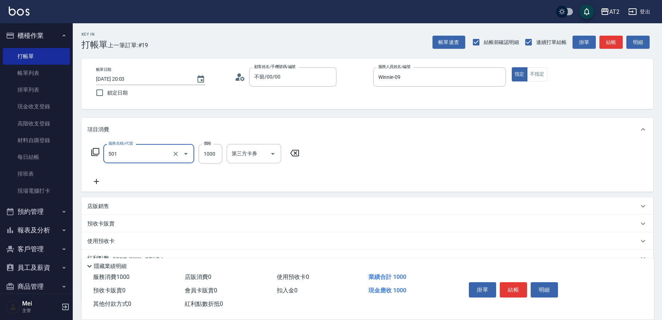
type input "染髮(501)"
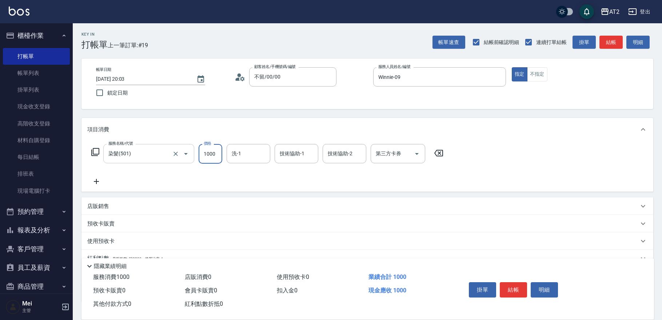
type input "0"
type input "39"
type input "30"
type input "399"
type input "390"
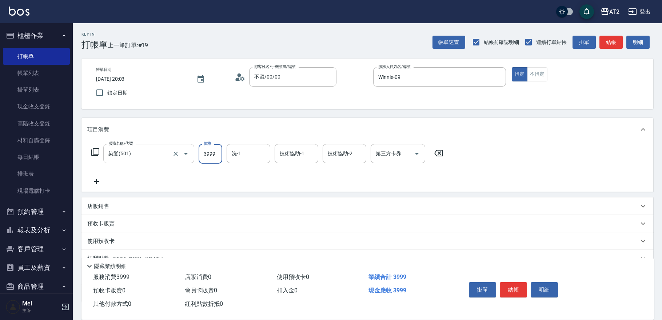
type input "3999"
type input "宣宣-40"
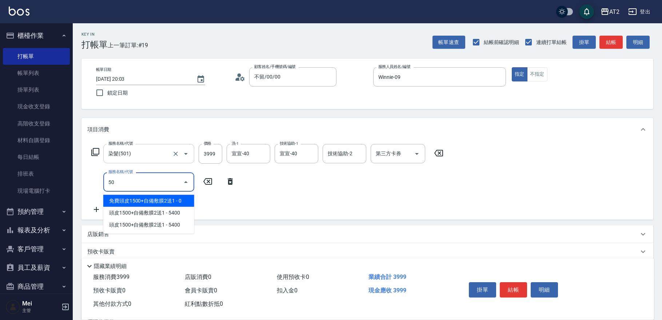
type input "502"
type input "440"
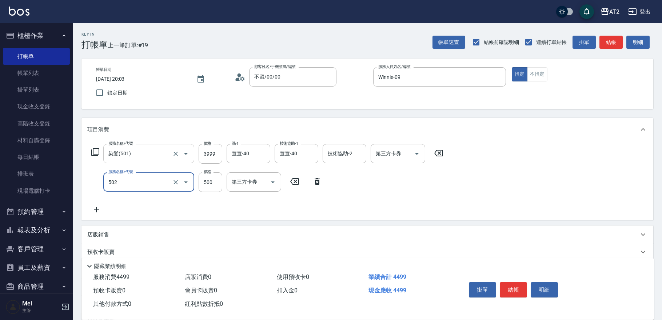
type input "漂髮(502)"
type input "390"
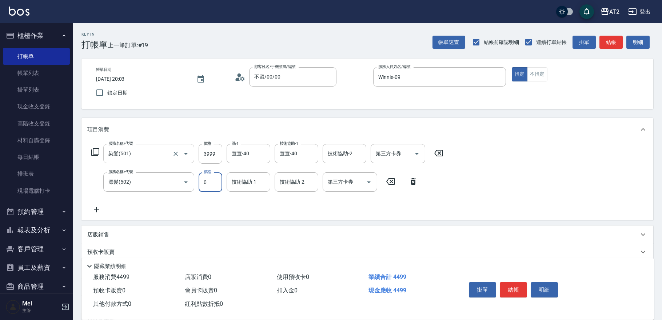
type input "0"
type input "宣宣-40"
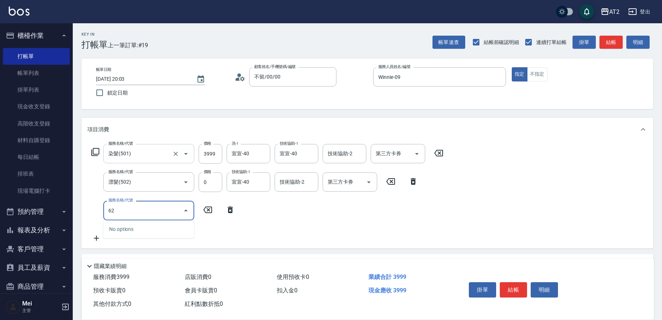
type input "629"
type input "740"
type input "京煥羽護髮中(629)"
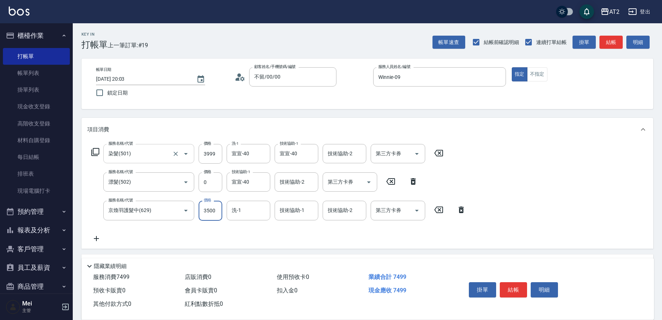
type input "400"
type input "36"
type input "430"
type input "360"
type input "750"
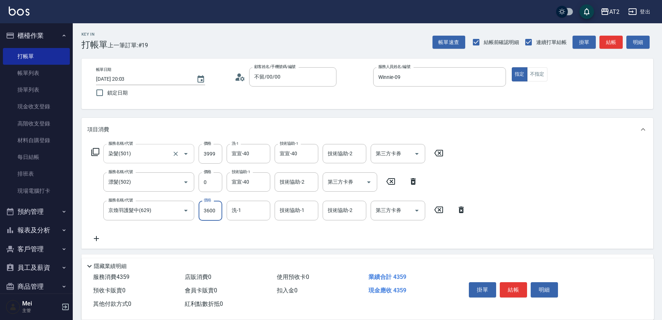
type input "3600"
type input "宣宣-40"
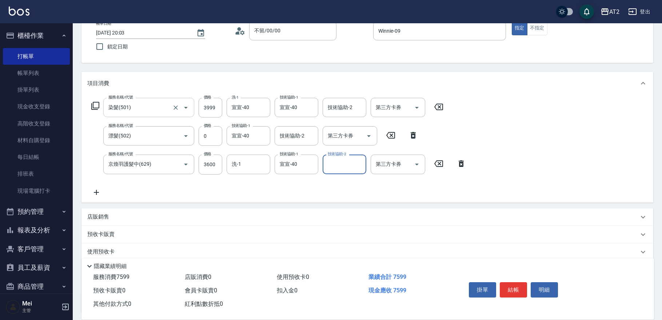
scroll to position [107, 0]
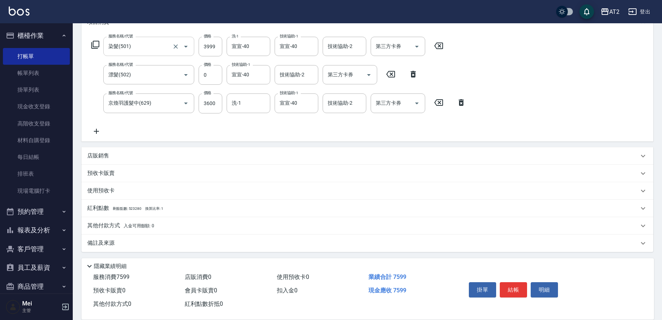
click at [141, 223] on span "入金可用餘額: 0" at bounding box center [139, 225] width 31 height 5
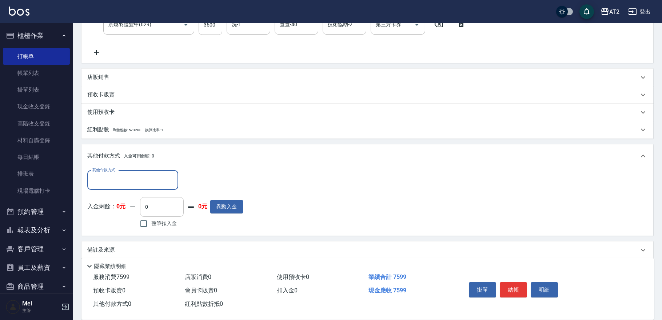
scroll to position [192, 0]
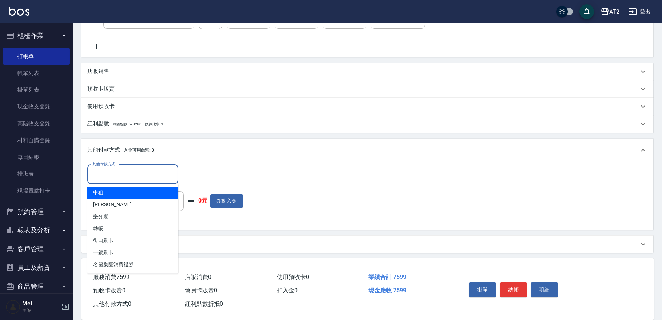
drag, startPoint x: 146, startPoint y: 175, endPoint x: 139, endPoint y: 216, distance: 41.2
click at [146, 175] on input "其他付款方式" at bounding box center [133, 174] width 84 height 13
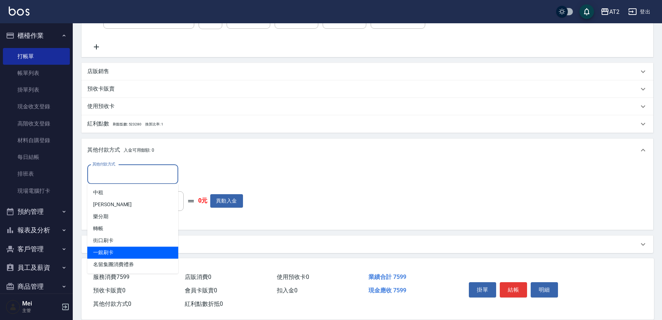
click at [120, 248] on span "一銀刷卡" at bounding box center [132, 253] width 91 height 12
type input "一銀刷卡"
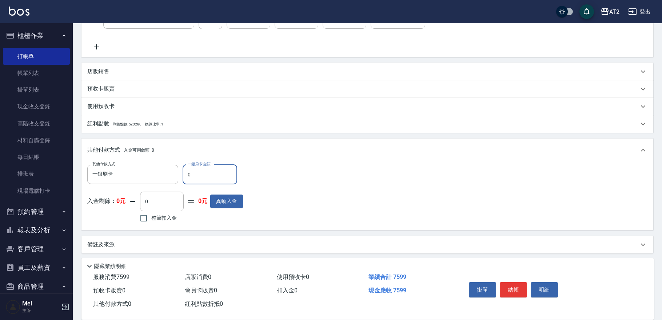
click at [207, 175] on input "0" at bounding box center [210, 175] width 55 height 20
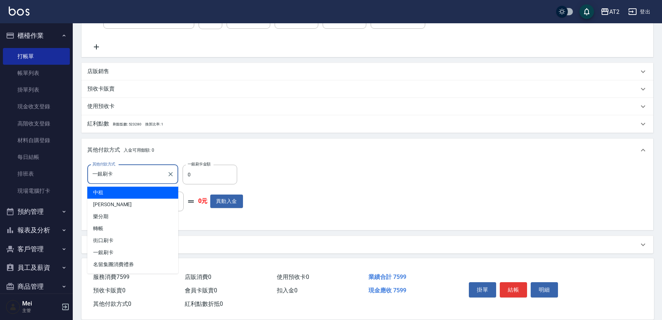
click at [128, 176] on input "一銀刷卡" at bounding box center [127, 174] width 73 height 13
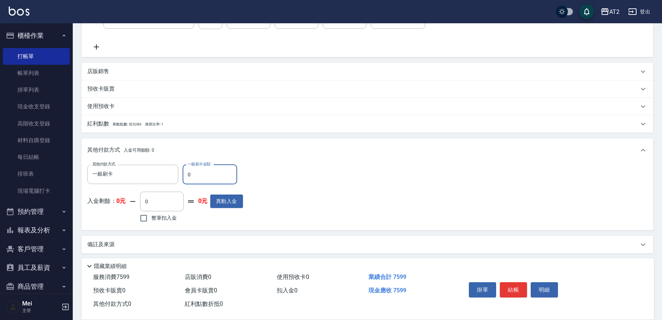
drag, startPoint x: 191, startPoint y: 171, endPoint x: 182, endPoint y: 171, distance: 8.7
click at [182, 171] on div "其他付款方式 一銀刷卡 其他付款方式 一銀刷卡金額 0 一銀刷卡金額" at bounding box center [165, 175] width 156 height 20
type input "75"
type input "680"
type input "759"
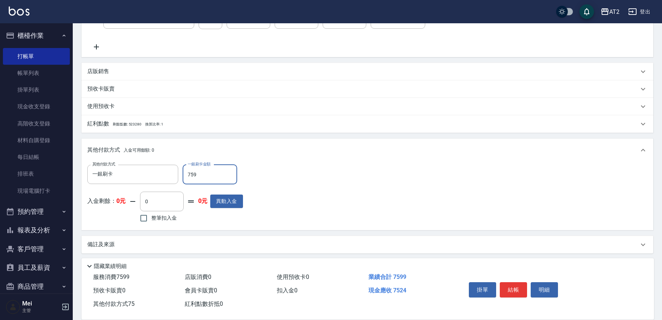
type input "0"
type input "7599"
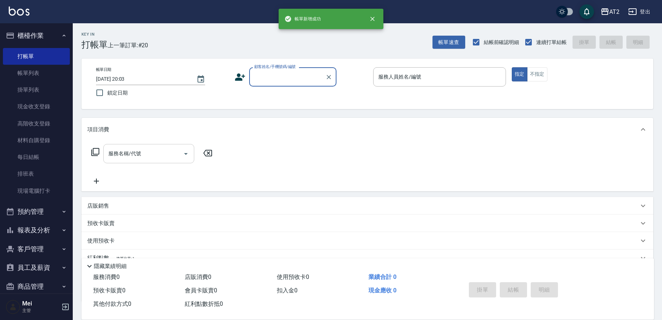
scroll to position [0, 0]
click at [291, 71] on input "顧客姓名/手機號碼/編號" at bounding box center [287, 77] width 70 height 13
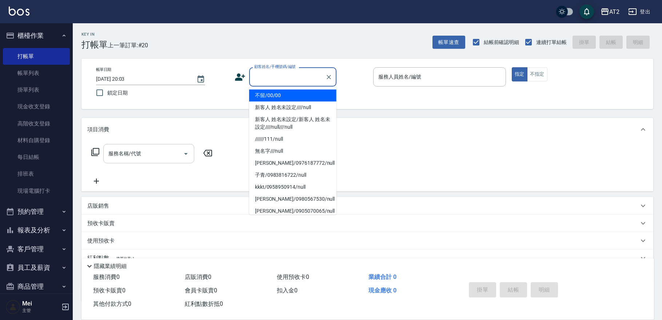
click at [292, 97] on li "不留/00/00" at bounding box center [292, 95] width 87 height 12
type input "不留/00/00"
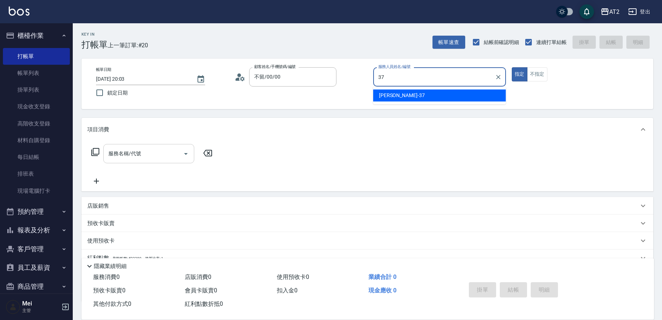
type input "小玥-37"
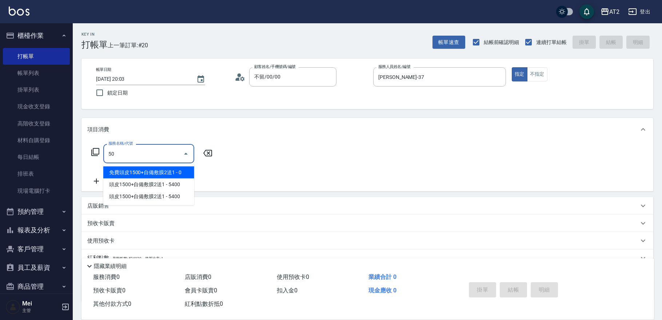
type input "501"
type input "100"
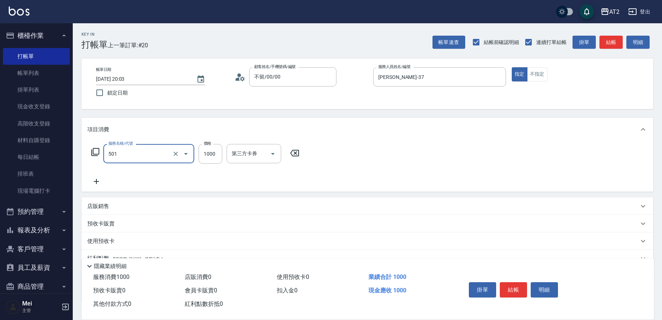
type input "染髮(501)"
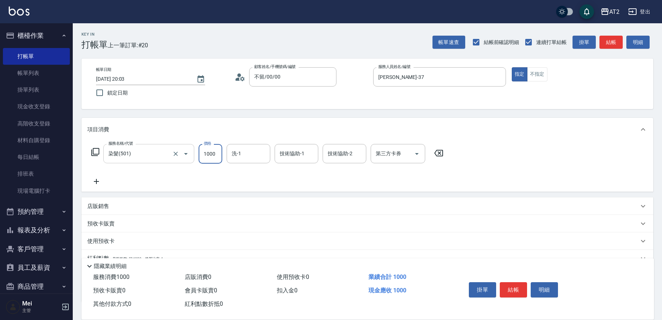
type input "0"
type input "15"
type input "10"
type input "158"
type input "150"
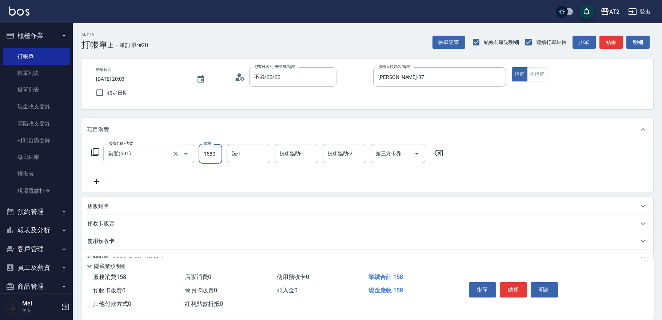
type input "1580"
type input "小妍-46"
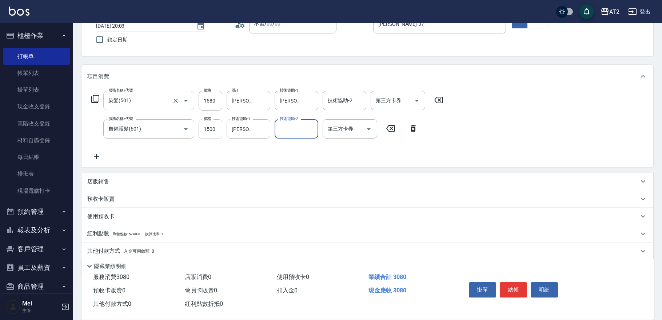
scroll to position [79, 0]
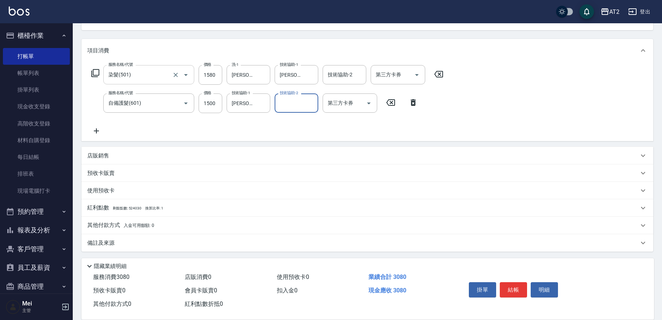
click at [127, 224] on span "入金可用餘額: 0" at bounding box center [139, 225] width 31 height 5
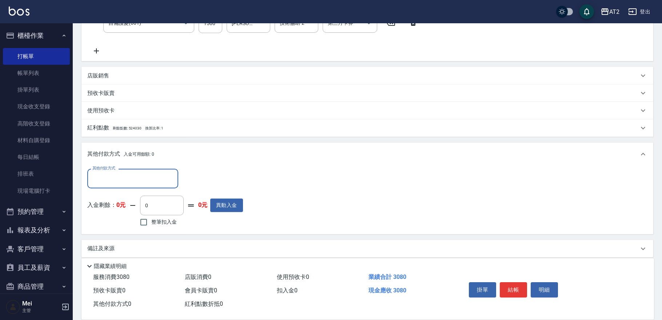
scroll to position [162, 0]
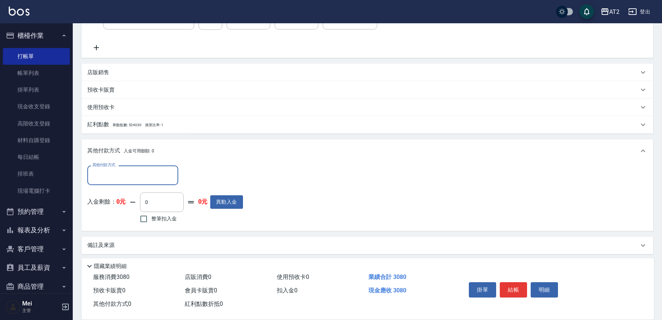
click at [128, 177] on input "其他付款方式" at bounding box center [133, 175] width 84 height 13
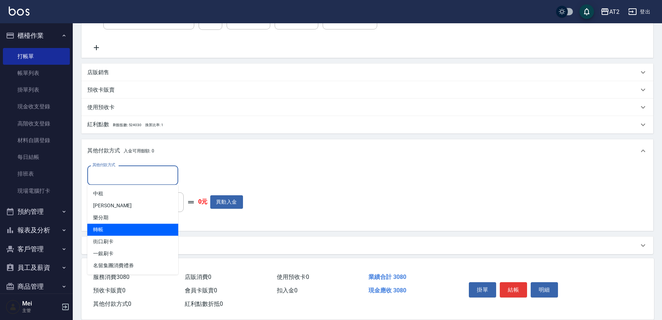
click at [116, 232] on span "轉帳" at bounding box center [132, 230] width 91 height 12
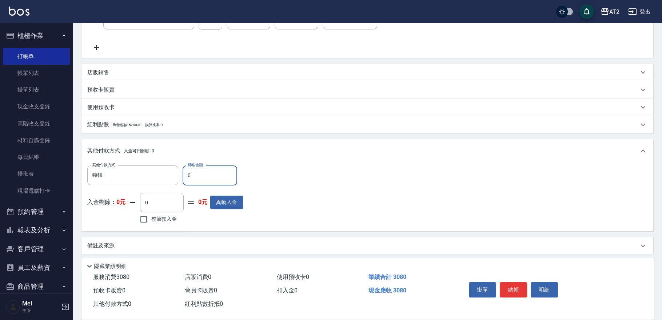
click at [210, 178] on input "0" at bounding box center [210, 176] width 55 height 20
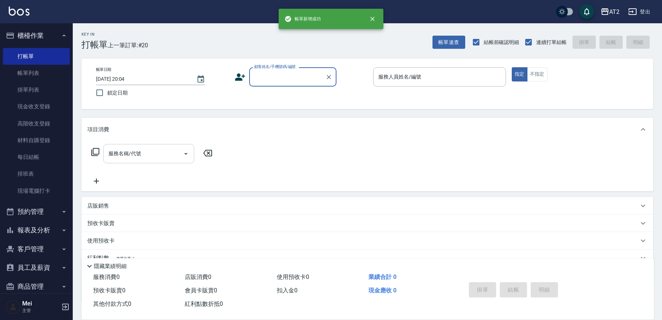
scroll to position [0, 0]
click at [270, 84] on div "顧客姓名/手機號碼/編號" at bounding box center [292, 76] width 87 height 19
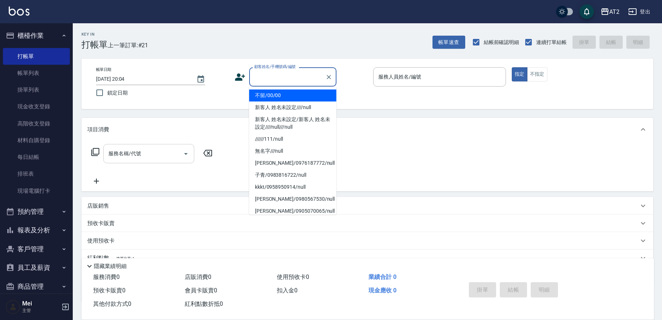
click at [274, 89] on li "不留/00/00" at bounding box center [292, 95] width 87 height 12
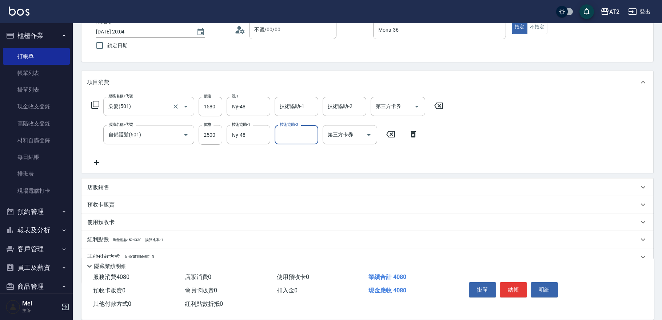
scroll to position [79, 0]
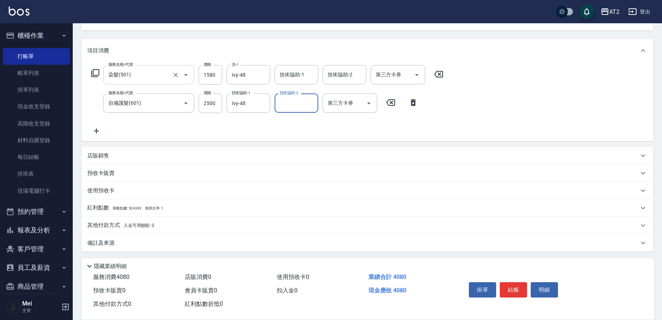
click at [137, 227] on span "入金可用餘額: 0" at bounding box center [139, 225] width 31 height 5
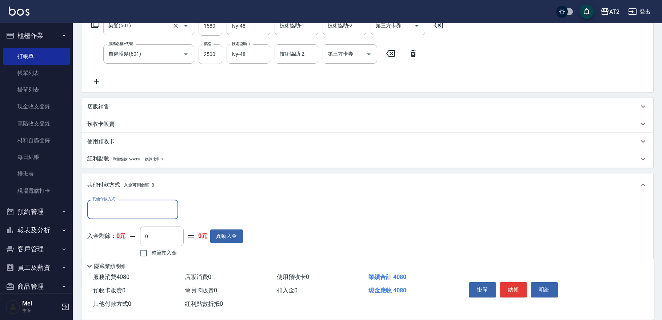
scroll to position [0, 0]
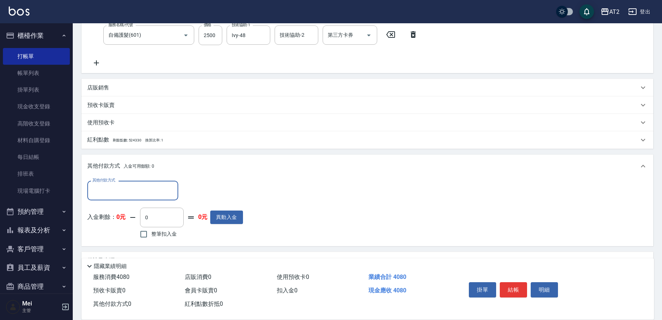
click at [150, 196] on input "其他付款方式" at bounding box center [133, 190] width 84 height 13
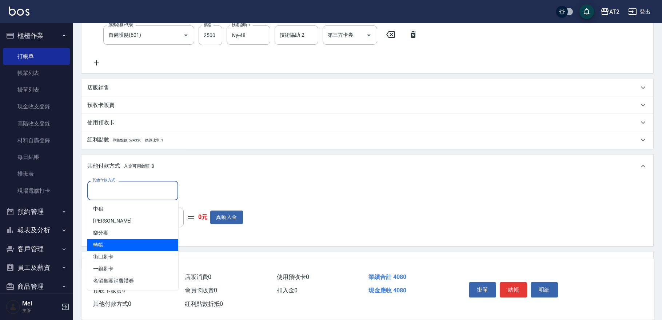
click at [144, 245] on span "轉帳" at bounding box center [132, 245] width 91 height 12
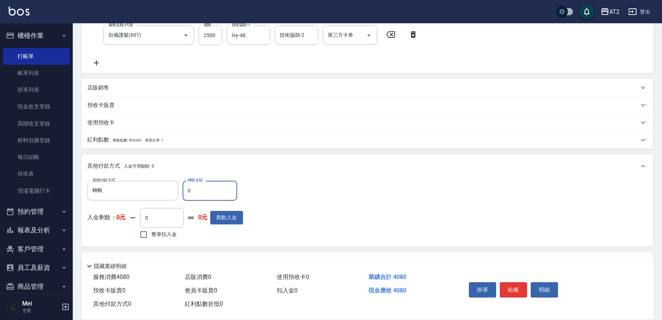
click at [196, 195] on input "0" at bounding box center [210, 191] width 55 height 20
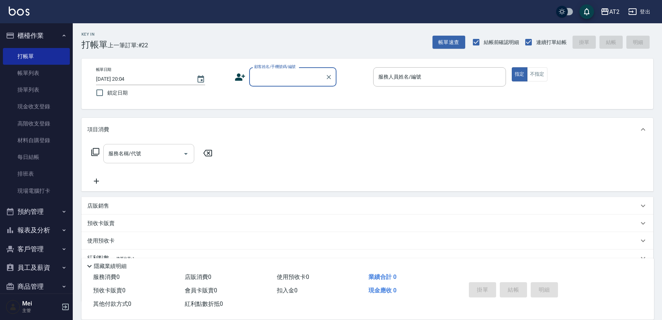
drag, startPoint x: 299, startPoint y: 73, endPoint x: 296, endPoint y: 83, distance: 10.2
click at [298, 73] on input "顧客姓名/手機號碼/編號" at bounding box center [287, 77] width 70 height 13
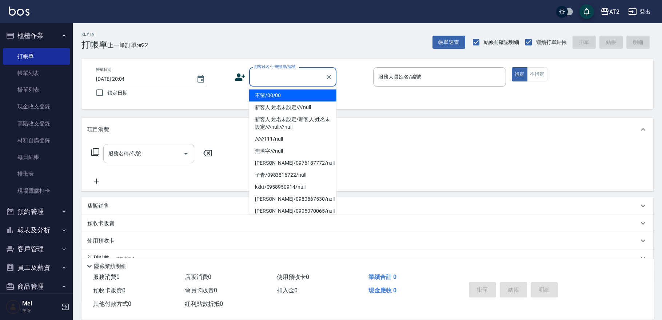
click at [293, 95] on li "不留/00/00" at bounding box center [292, 95] width 87 height 12
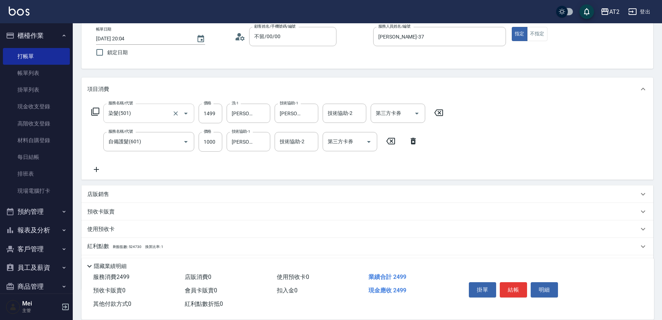
click at [141, 244] on p "紅利點數 剩餘點數: 524730 換算比率: 1" at bounding box center [125, 247] width 76 height 8
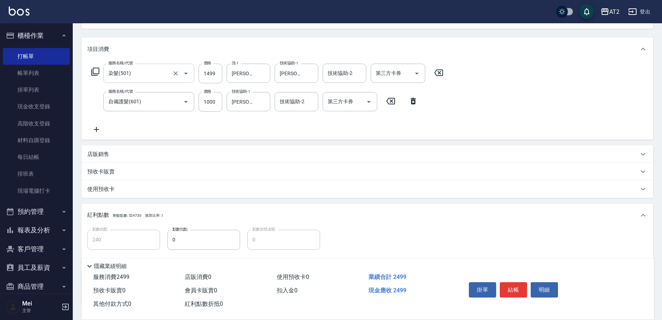
scroll to position [121, 0]
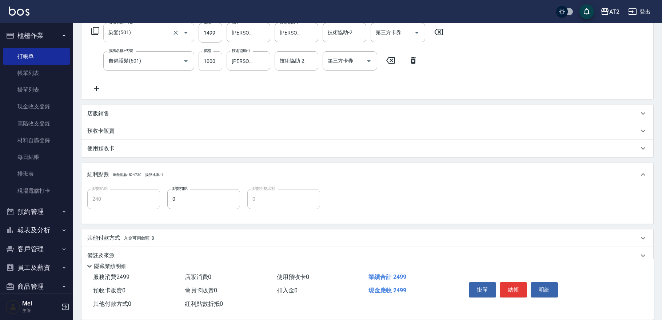
click at [133, 233] on div "其他付款方式 入金可用餘額: 0" at bounding box center [367, 238] width 572 height 17
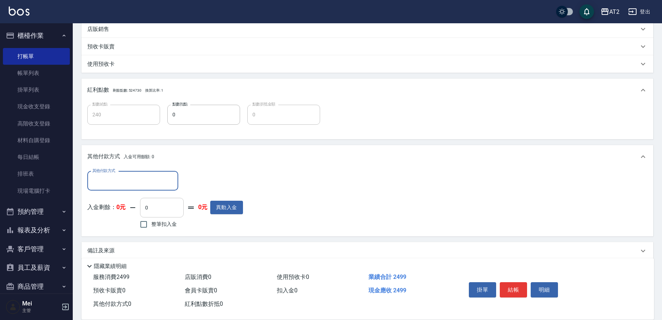
scroll to position [212, 0]
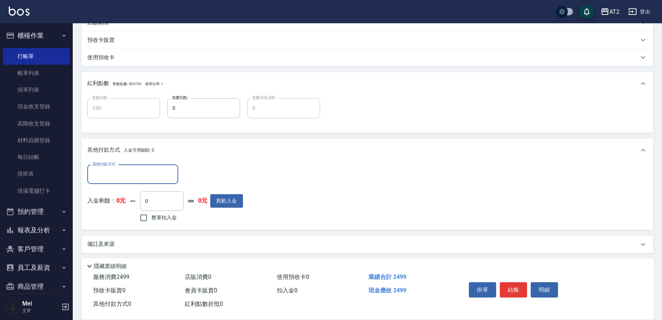
click at [130, 177] on input "其他付款方式" at bounding box center [133, 174] width 84 height 13
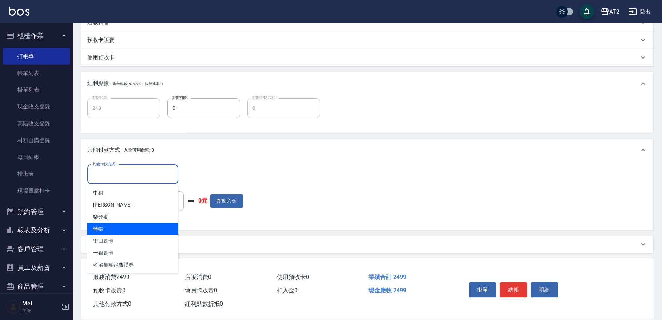
click at [127, 230] on span "轉帳" at bounding box center [132, 229] width 91 height 12
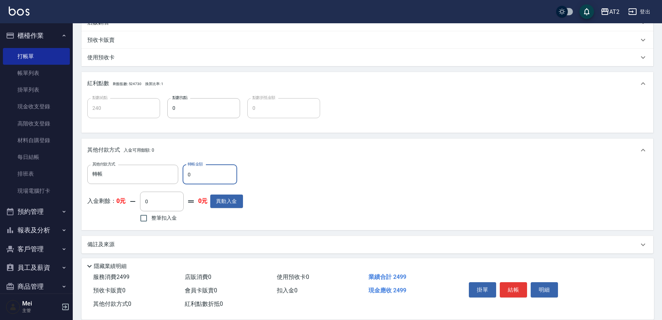
click at [192, 184] on input "0" at bounding box center [210, 175] width 55 height 20
click at [194, 177] on input "0" at bounding box center [210, 175] width 55 height 20
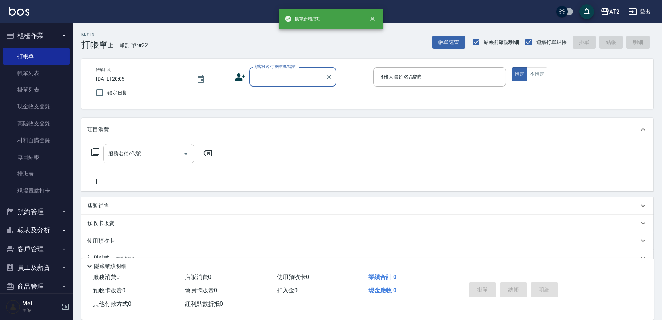
scroll to position [0, 0]
click at [283, 72] on input "顧客姓名/手機號碼/編號" at bounding box center [287, 77] width 70 height 13
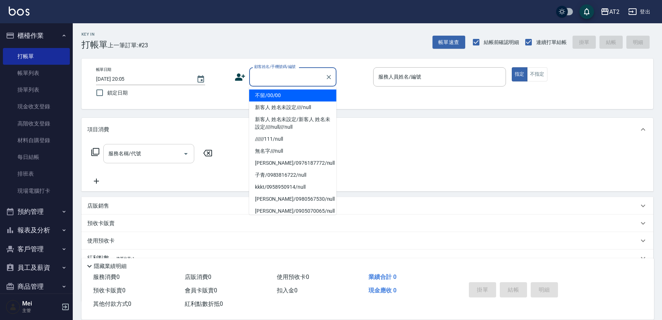
click at [285, 91] on li "不留/00/00" at bounding box center [292, 95] width 87 height 12
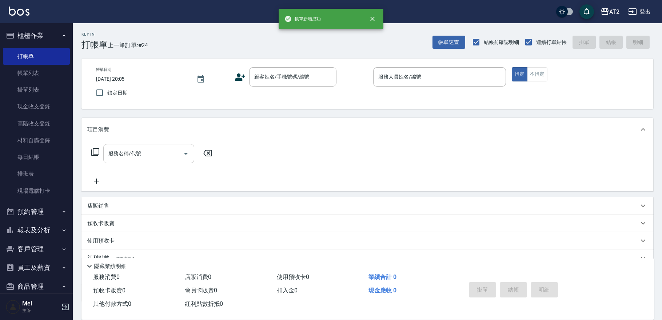
click at [298, 66] on div "帳單日期 2025/10/04 20:05 鎖定日期 顧客姓名/手機號碼/編號 顧客姓名/手機號碼/編號 服務人員姓名/編號 服務人員姓名/編號 指定 不指定" at bounding box center [367, 84] width 572 height 51
click at [298, 75] on input "顧客姓名/手機號碼/編號" at bounding box center [287, 77] width 70 height 13
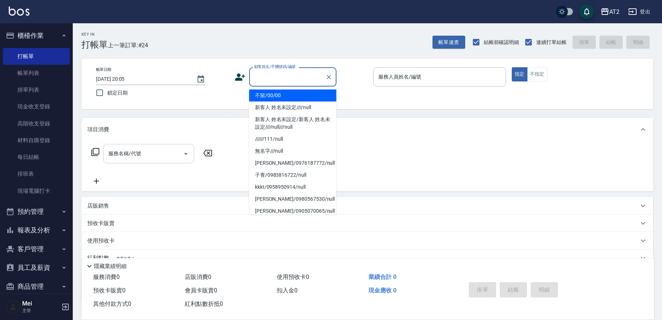
click at [295, 96] on li "不留/00/00" at bounding box center [292, 95] width 87 height 12
drag, startPoint x: 298, startPoint y: 73, endPoint x: 298, endPoint y: 89, distance: 15.6
click at [298, 74] on input "顧客姓名/手機號碼/編號" at bounding box center [287, 77] width 70 height 13
click at [299, 98] on li "不留/00/00" at bounding box center [292, 95] width 87 height 12
click at [306, 72] on input "顧客姓名/手機號碼/編號" at bounding box center [287, 77] width 70 height 13
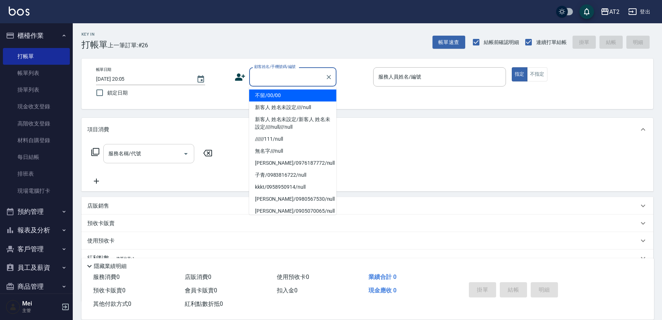
click at [302, 93] on li "不留/00/00" at bounding box center [292, 95] width 87 height 12
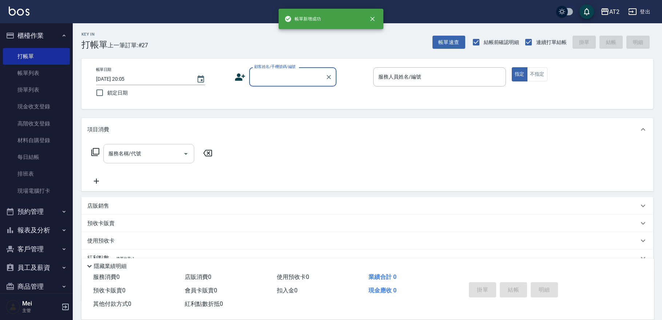
click at [301, 80] on input "顧客姓名/手機號碼/編號" at bounding box center [287, 77] width 70 height 13
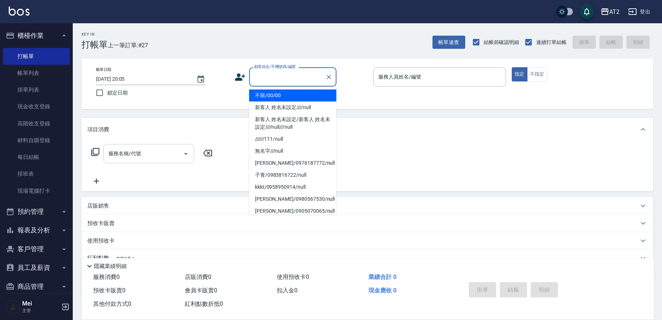
click at [298, 98] on li "不留/00/00" at bounding box center [292, 95] width 87 height 12
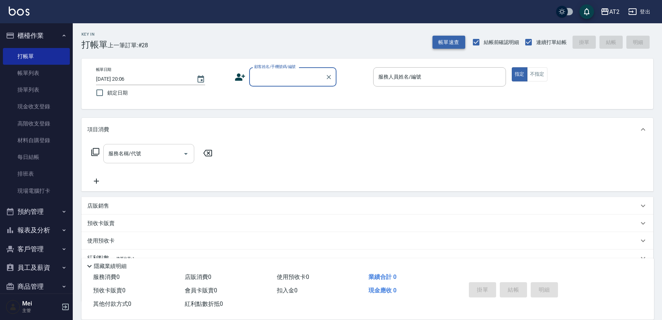
click at [453, 41] on button "帳單速查" at bounding box center [449, 42] width 33 height 13
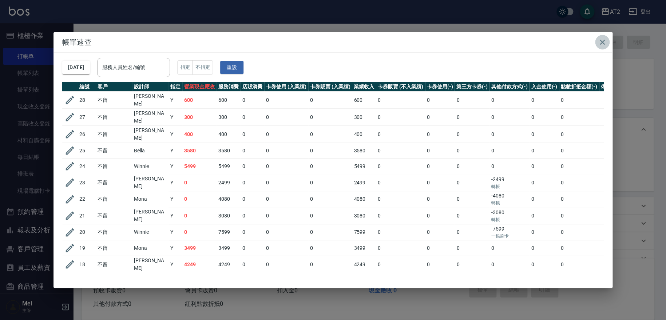
click at [607, 44] on button "button" at bounding box center [602, 42] width 15 height 15
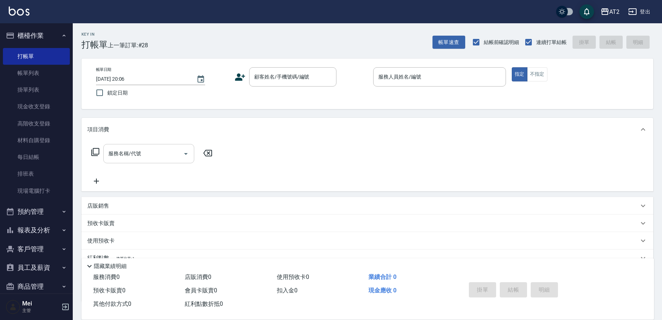
click at [601, 38] on div "帳單速查 結帳前確認明細 連續打單結帳 掛單 結帳 明細" at bounding box center [543, 42] width 221 height 15
click at [36, 76] on link "帳單列表" at bounding box center [36, 73] width 67 height 17
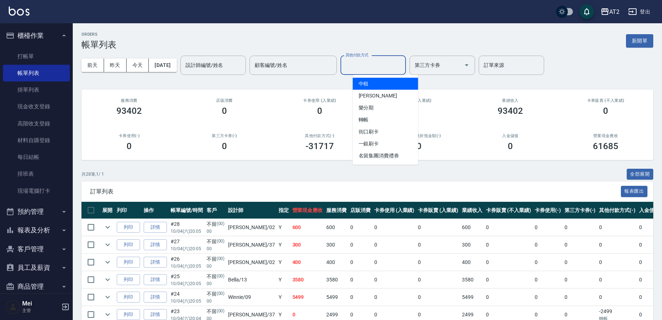
drag, startPoint x: 368, startPoint y: 67, endPoint x: 397, endPoint y: 131, distance: 70.2
click at [367, 67] on input "其他付款方式" at bounding box center [373, 65] width 59 height 13
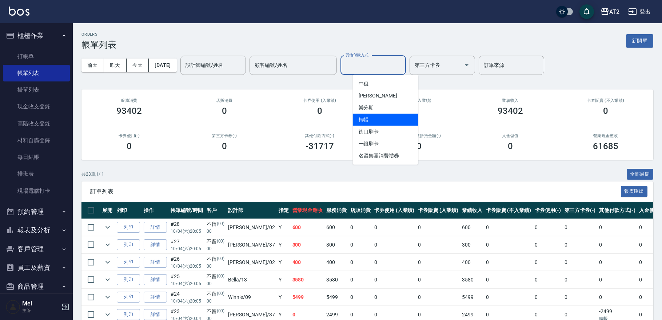
click at [397, 119] on span "轉帳" at bounding box center [385, 120] width 65 height 12
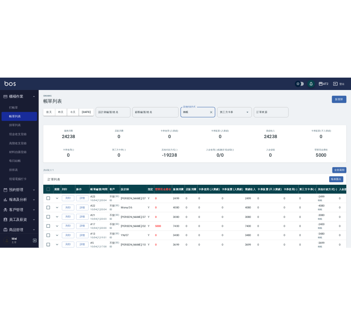
scroll to position [37, 0]
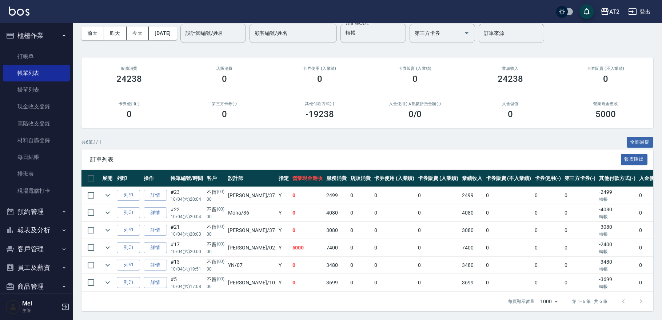
click at [599, 248] on p "轉帳" at bounding box center [617, 251] width 36 height 7
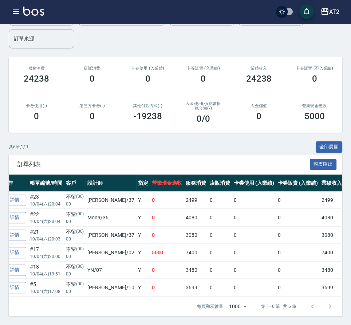
scroll to position [84, 0]
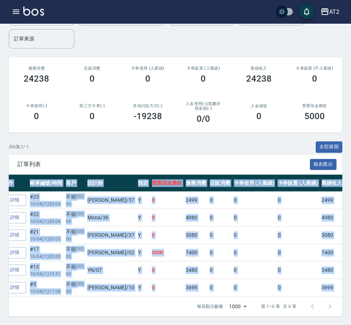
drag, startPoint x: 162, startPoint y: 290, endPoint x: 256, endPoint y: 294, distance: 94.0
click at [256, 294] on div "展開 列印 操作 帳單編號/時間 客戶 設計師 指定 營業現金應收 服務消費 店販消費 卡券使用 (入業績) 卡券販賣 (入業績) 業績收入 卡券販賣 (不入…" at bounding box center [175, 235] width 333 height 122
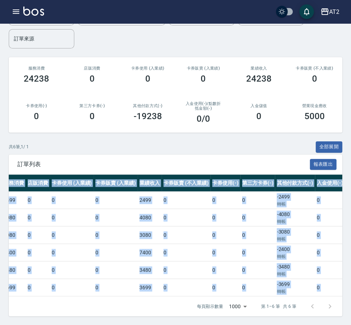
scroll to position [0, 307]
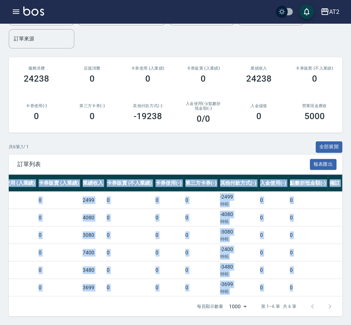
click at [304, 252] on td "0" at bounding box center [308, 252] width 40 height 17
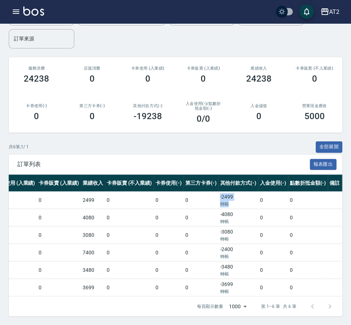
drag, startPoint x: 219, startPoint y: 195, endPoint x: 189, endPoint y: 195, distance: 29.5
click at [189, 195] on tr "列印 詳情 #23 10/04 (六) 20:04 不留 (00) 00 小玥 /37 Y 0 2499 0 0 0 2499 0 0 0 -2499 轉帳 …" at bounding box center [33, 199] width 663 height 17
drag, startPoint x: 210, startPoint y: 245, endPoint x: 196, endPoint y: 243, distance: 13.6
click at [218, 244] on td "-2400 轉帳" at bounding box center [238, 252] width 40 height 17
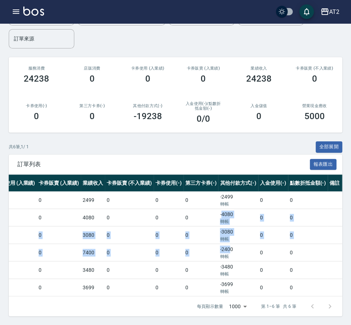
drag, startPoint x: 198, startPoint y: 206, endPoint x: 207, endPoint y: 240, distance: 35.2
click at [207, 240] on tbody "列印 詳情 #23 10/04 (六) 20:04 不留 (00) 00 小玥 /37 Y 0 2499 0 0 0 2499 0 0 0 -2499 轉帳 …" at bounding box center [33, 243] width 663 height 105
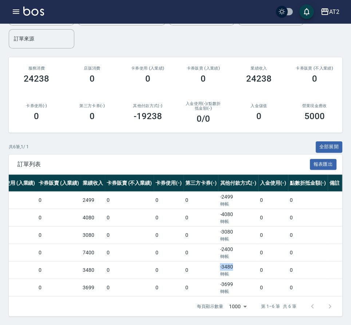
drag, startPoint x: 211, startPoint y: 262, endPoint x: 189, endPoint y: 262, distance: 21.8
click at [189, 262] on tr "列印 詳情 #13 10/04 (六) 19:51 不留 (00) 00 YN /07 Y 0 3480 0 0 0 3480 0 0 0 -3480 轉帳 …" at bounding box center [33, 269] width 663 height 17
drag, startPoint x: 195, startPoint y: 277, endPoint x: 200, endPoint y: 278, distance: 5.1
click at [200, 279] on tr "列印 詳情 #5 10/04 (六) 17:08 不留 (00) 00 Cindy /10 Y 0 3699 0 0 0 3699 0 0 0 -3699 轉…" at bounding box center [33, 287] width 663 height 17
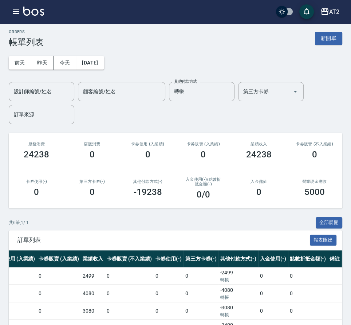
scroll to position [0, 0]
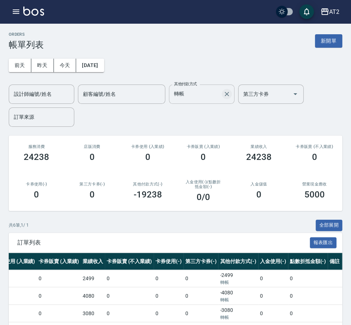
click at [227, 96] on icon "Clear" at bounding box center [226, 93] width 7 height 7
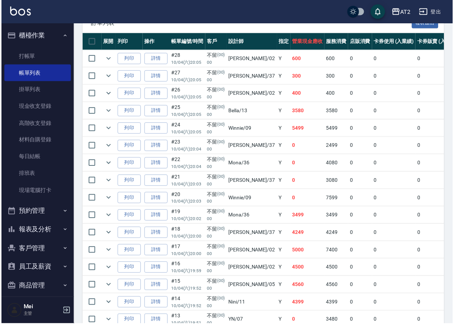
scroll to position [196, 0]
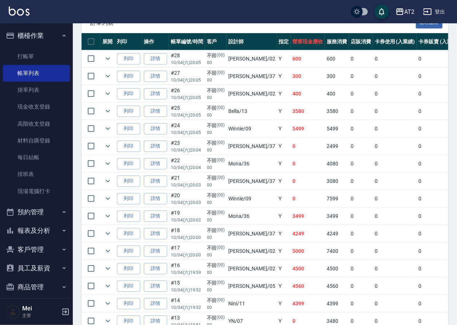
click at [291, 184] on td "0" at bounding box center [308, 180] width 34 height 17
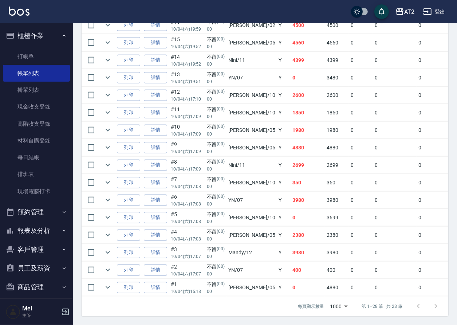
scroll to position [444, 0]
